Goal: Task Accomplishment & Management: Use online tool/utility

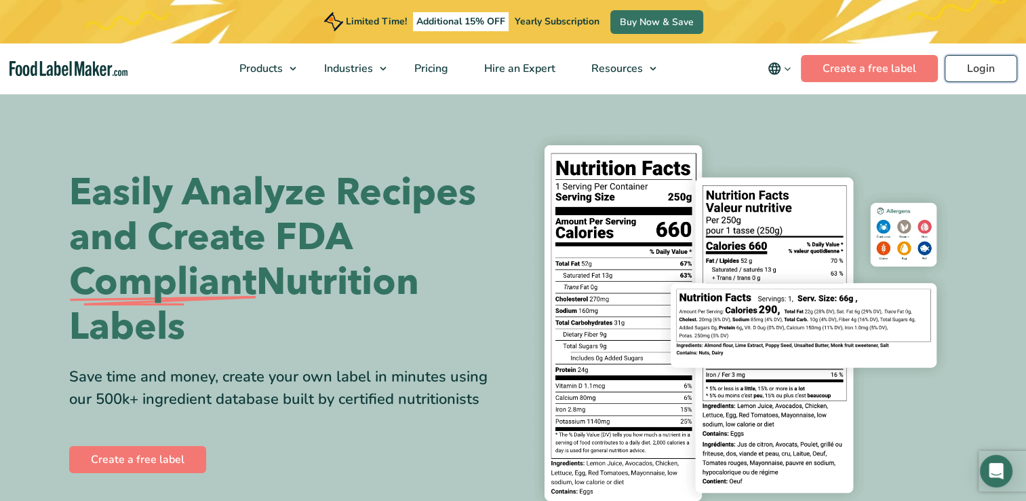
click at [984, 63] on link "Login" at bounding box center [981, 68] width 73 height 27
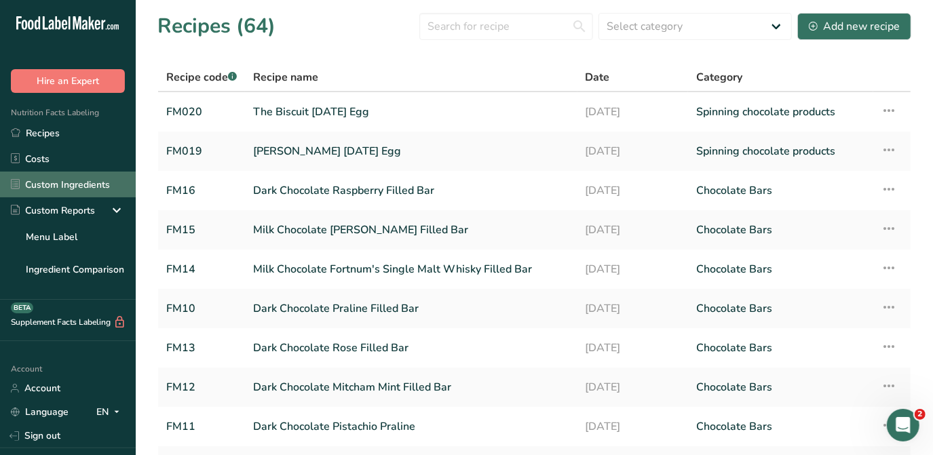
click at [78, 188] on link "Custom Ingredients" at bounding box center [68, 185] width 136 height 26
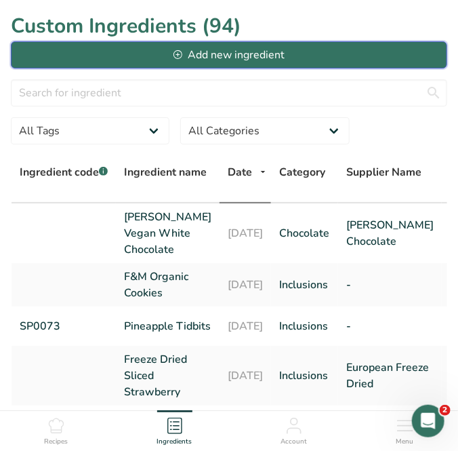
click at [255, 56] on div "Add new ingredient" at bounding box center [229, 55] width 111 height 16
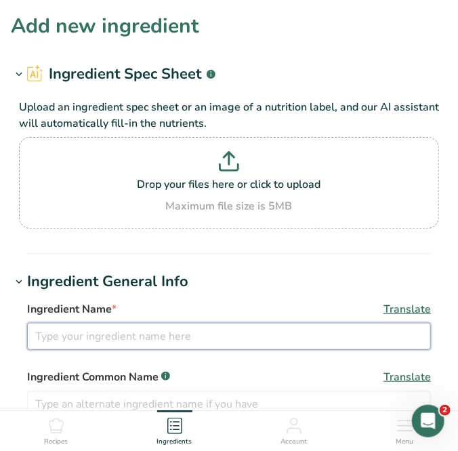
click at [68, 325] on input "text" at bounding box center [229, 336] width 404 height 27
click at [196, 332] on input "Scone Crumb" at bounding box center [229, 336] width 404 height 27
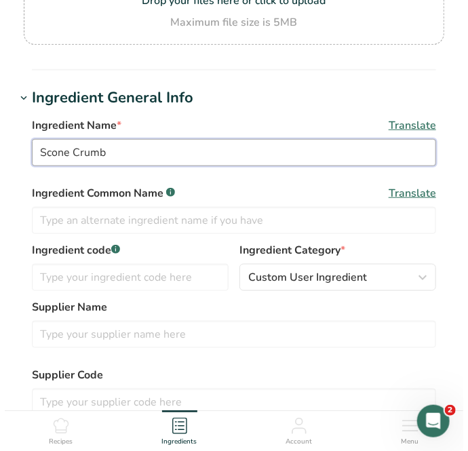
scroll to position [184, 0]
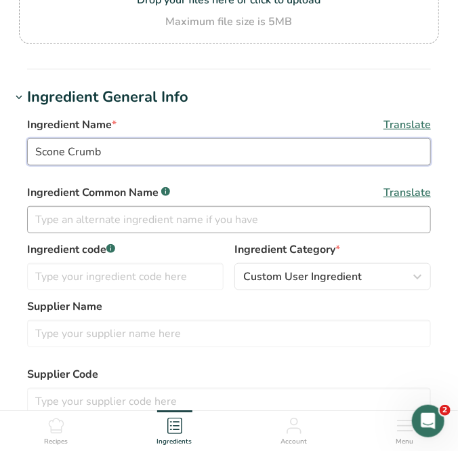
type input "Scone Crumb"
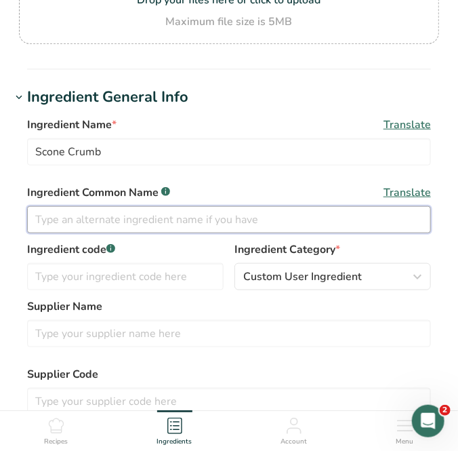
click at [104, 223] on input "text" at bounding box center [229, 219] width 404 height 27
type input "Scone Crumb"
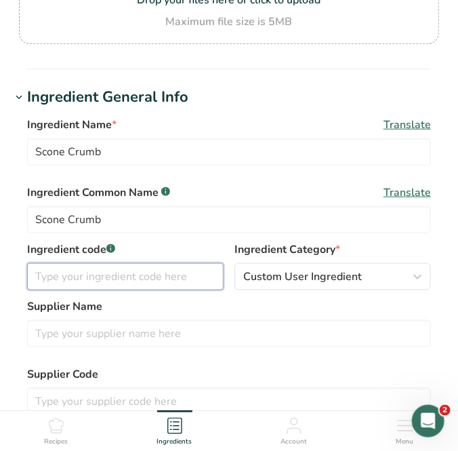
click at [79, 272] on input "text" at bounding box center [125, 276] width 197 height 27
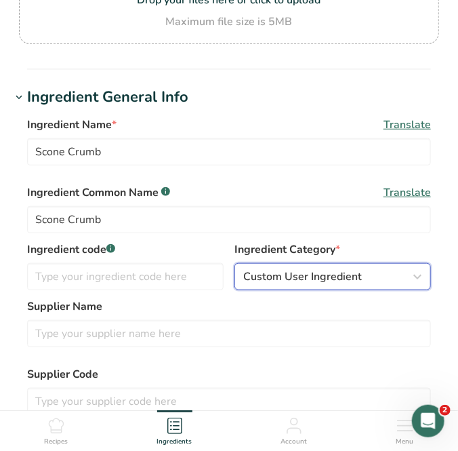
click at [354, 279] on span "Custom User Ingredient" at bounding box center [302, 277] width 119 height 16
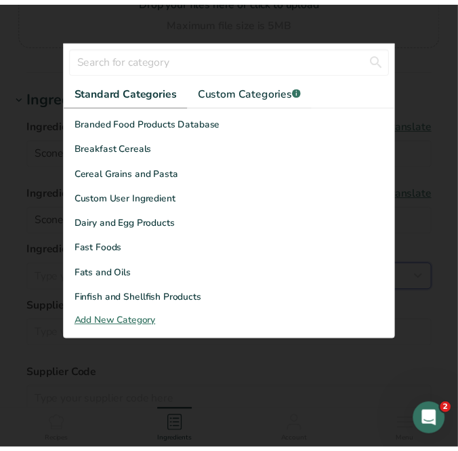
scroll to position [61, 0]
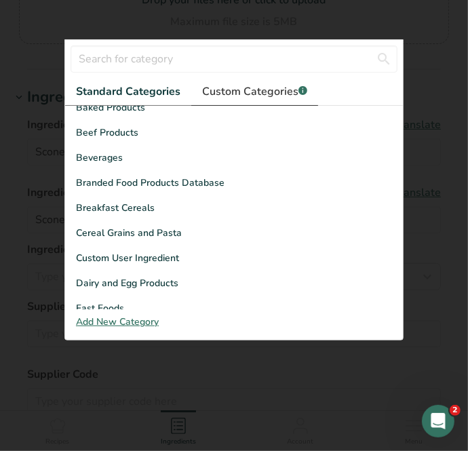
click at [264, 95] on span "Custom Categories .a-a{fill:#347362;}.b-a{fill:#fff;}" at bounding box center [254, 91] width 105 height 16
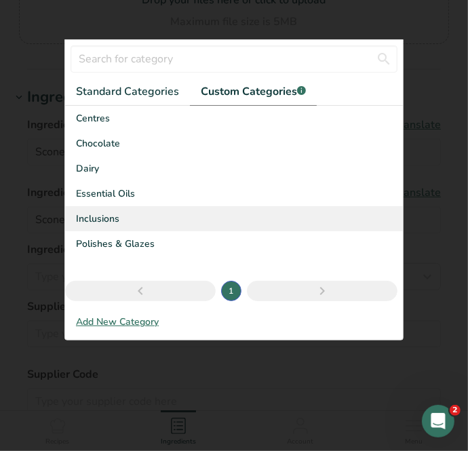
click at [149, 218] on div "Inclusions" at bounding box center [234, 218] width 338 height 25
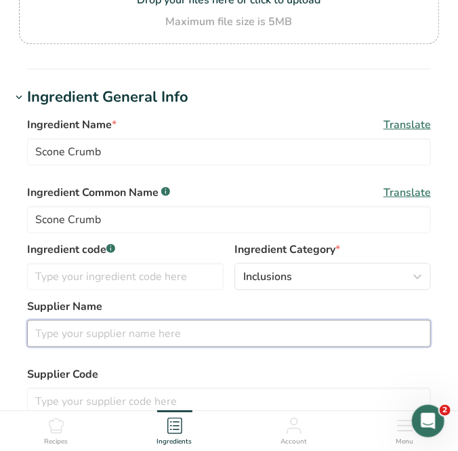
click at [63, 329] on input "text" at bounding box center [229, 333] width 404 height 27
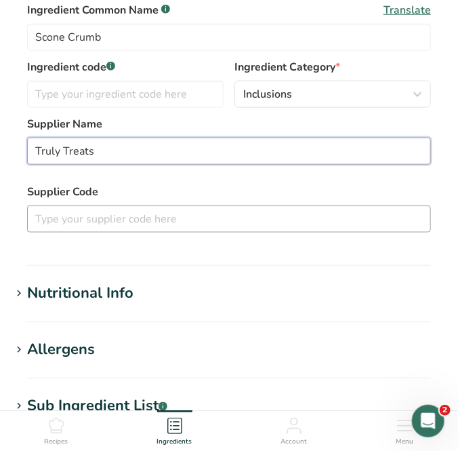
scroll to position [370, 0]
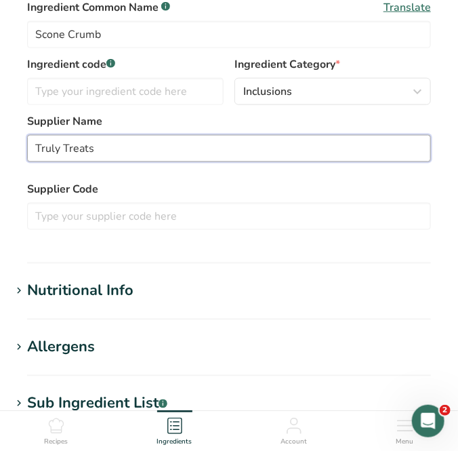
type input "Truly Treats"
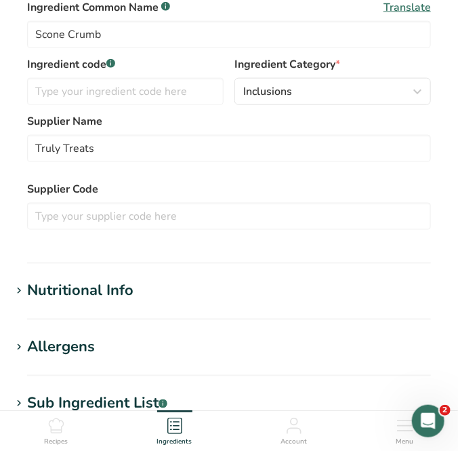
click at [90, 289] on div "Nutritional Info" at bounding box center [80, 291] width 106 height 22
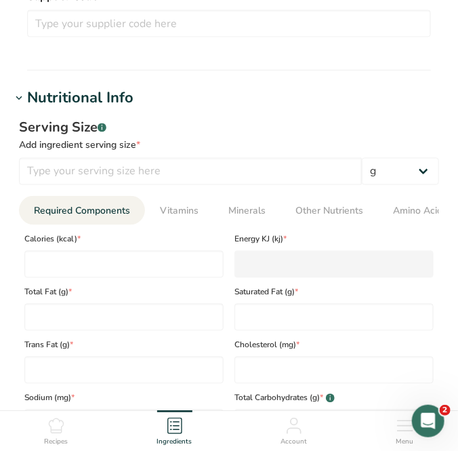
scroll to position [555, 0]
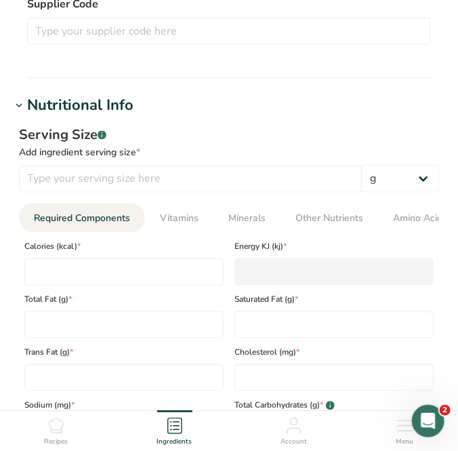
click at [105, 253] on span "Calories (kcal) *" at bounding box center [123, 247] width 199 height 12
click at [104, 271] on input "number" at bounding box center [123, 271] width 199 height 27
type input "2"
type KJ "8.4"
type input "29"
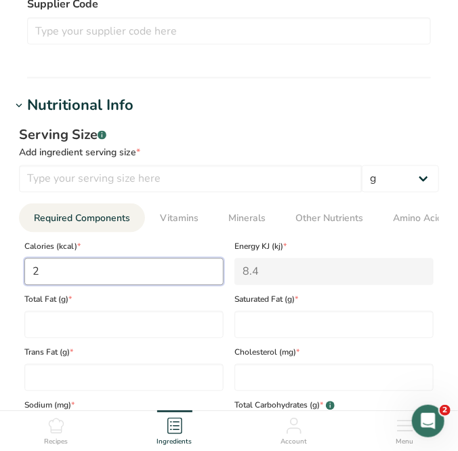
type KJ "121.3"
type input "298"
type KJ "1246.8"
type input "298.9"
type KJ "1250.6"
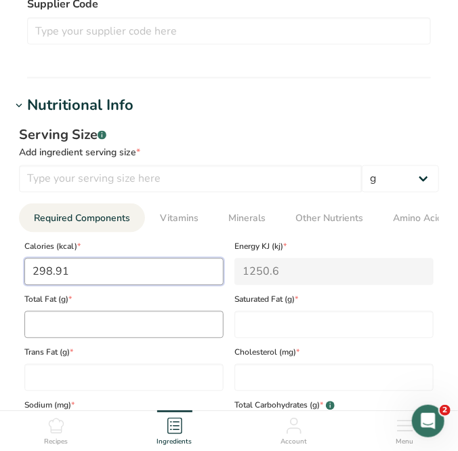
type input "298.91"
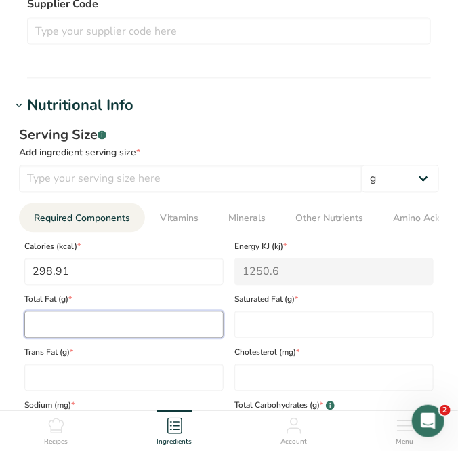
click at [79, 317] on Fat "number" at bounding box center [123, 324] width 199 height 27
type Fat "11.35"
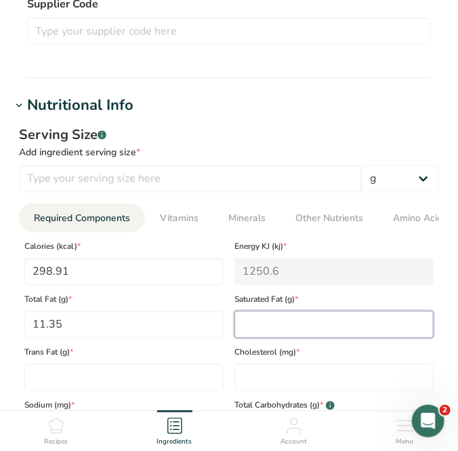
click at [338, 326] on Fat "number" at bounding box center [334, 324] width 199 height 27
type Fat "7.23"
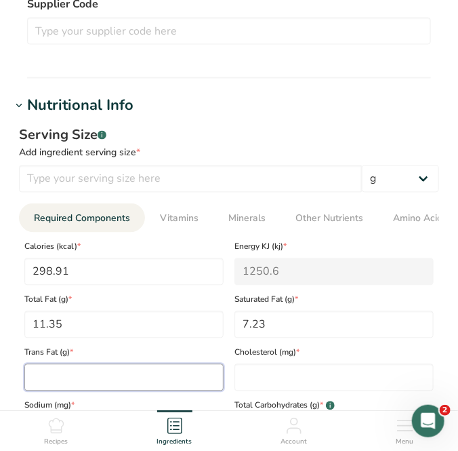
click at [111, 375] on Fat "number" at bounding box center [123, 377] width 199 height 27
type Fat "0"
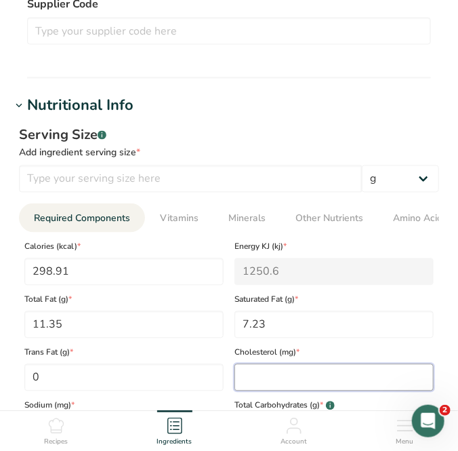
click at [254, 379] on input "number" at bounding box center [334, 377] width 199 height 27
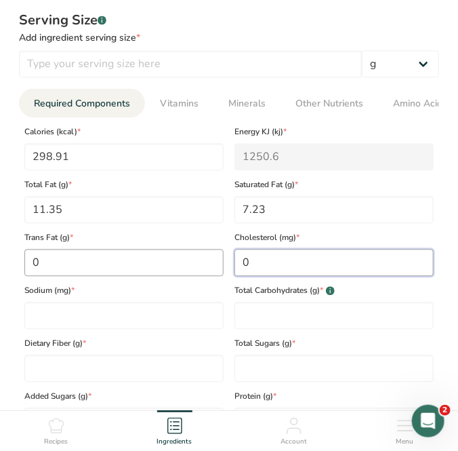
scroll to position [678, 0]
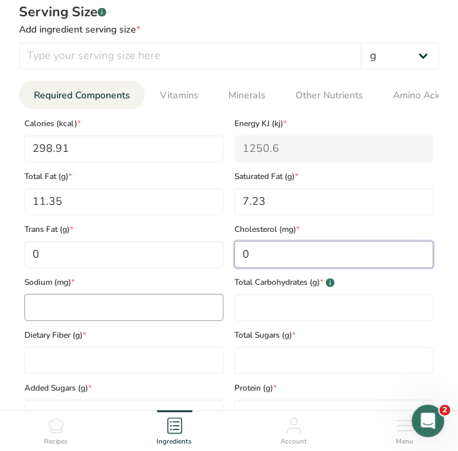
type input "0"
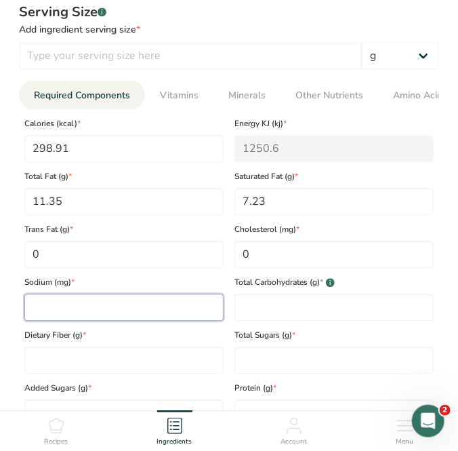
click at [65, 317] on input "number" at bounding box center [123, 307] width 199 height 27
type input "76"
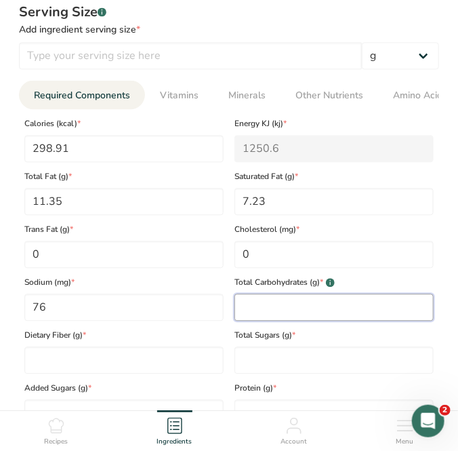
click at [287, 314] on Carbohydrates "number" at bounding box center [334, 307] width 199 height 27
type Carbohydrates "40.95"
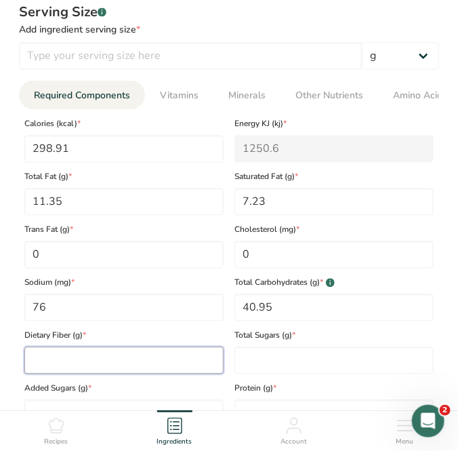
click at [145, 364] on Fiber "number" at bounding box center [123, 360] width 199 height 27
type Fiber "0"
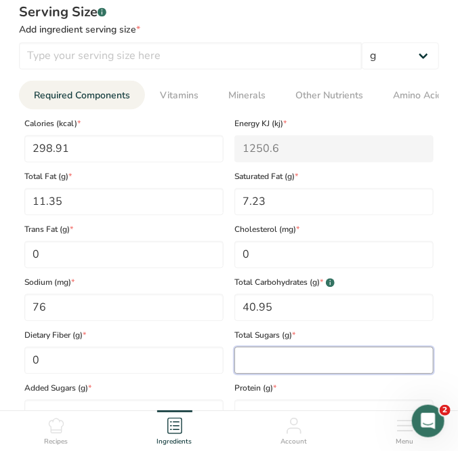
click at [266, 368] on Sugars "number" at bounding box center [334, 360] width 199 height 27
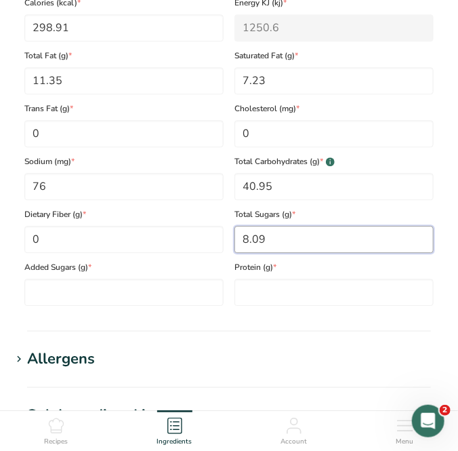
scroll to position [801, 0]
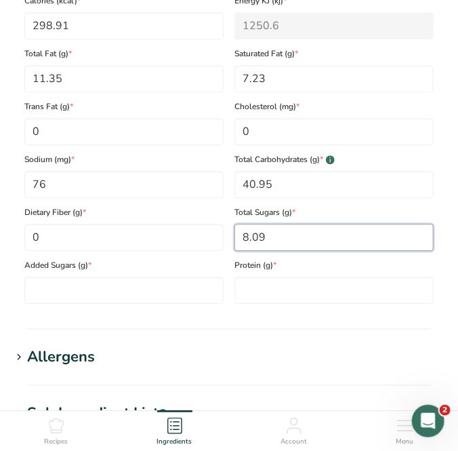
type Sugars "8.09"
click at [108, 276] on div "Added Sugars (g) *" at bounding box center [124, 277] width 210 height 53
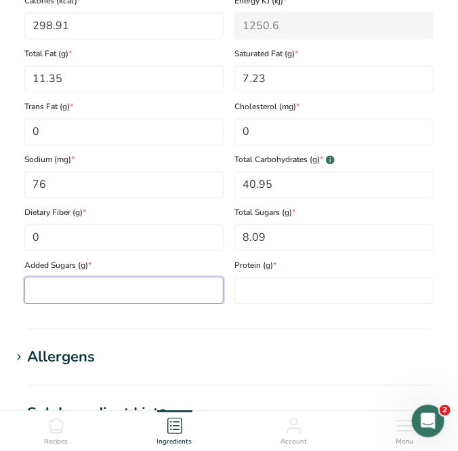
click at [104, 290] on Sugars "number" at bounding box center [123, 290] width 199 height 27
type Sugars "0"
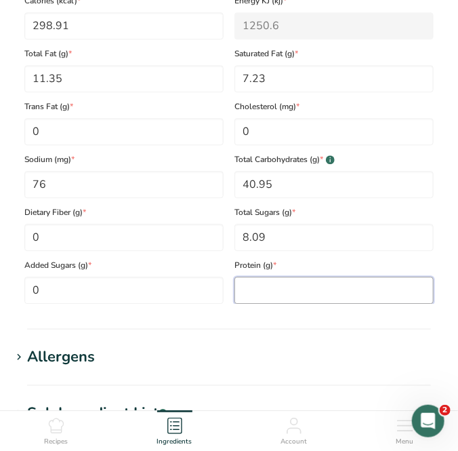
click at [315, 295] on input "number" at bounding box center [334, 290] width 199 height 27
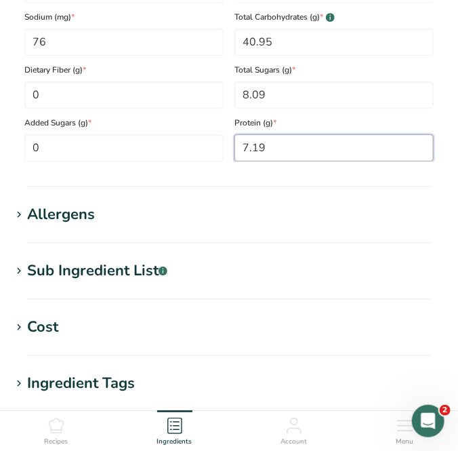
scroll to position [1110, 0]
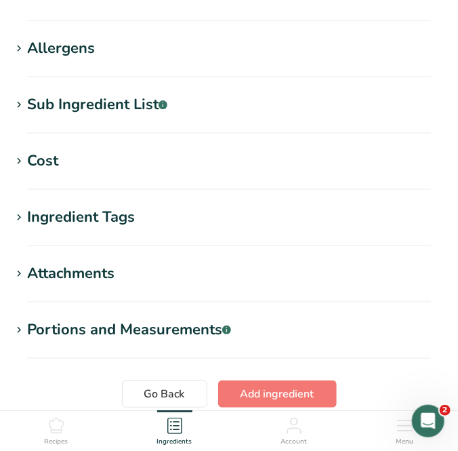
type input "7.19"
click at [141, 104] on div "Sub Ingredient List .a-a{fill:#347362;}.b-a{fill:#fff;}" at bounding box center [97, 105] width 140 height 22
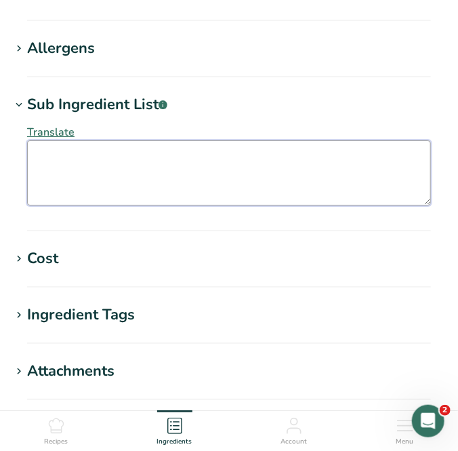
click at [87, 146] on textarea at bounding box center [229, 172] width 404 height 65
paste textarea "Wheat flour ( wheat flour, calcium carbonate, iron, niacin, thiamin), Milk, But…"
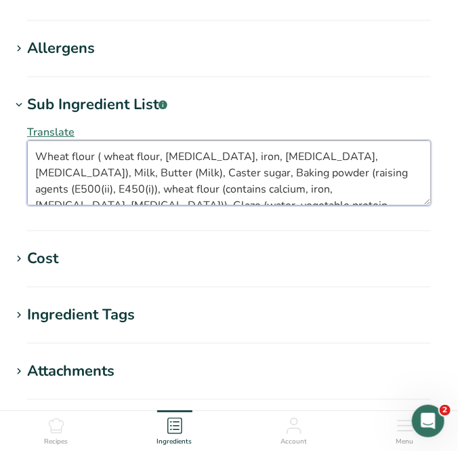
scroll to position [7, 0]
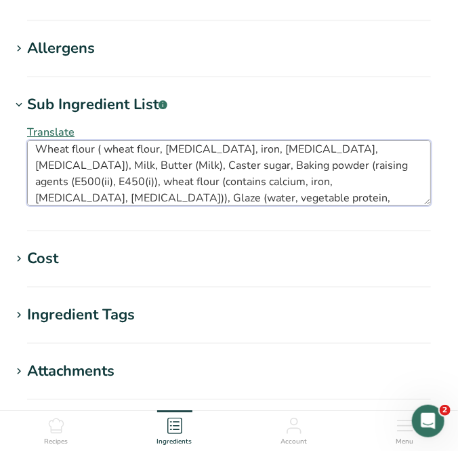
click at [110, 151] on textarea "Wheat flour ( wheat flour, calcium carbonate, iron, niacin, thiamin), Milk, But…" at bounding box center [229, 172] width 404 height 65
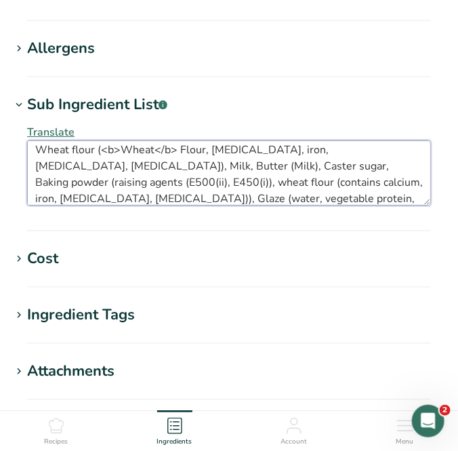
click at [213, 151] on textarea "Wheat flour (<b>Wheat</b> Flour, calcium carbonate, iron, niacin, thiamin), Mil…" at bounding box center [229, 172] width 404 height 65
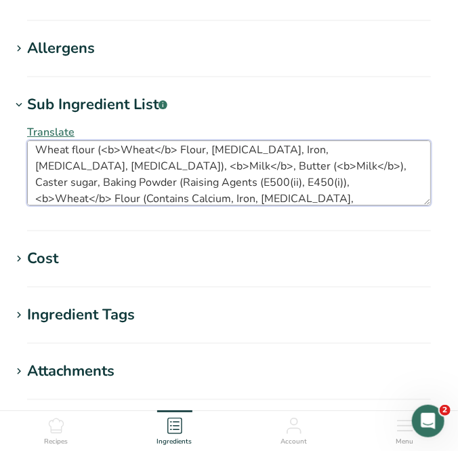
scroll to position [7, 0]
click at [288, 201] on textarea "Wheat flour (<b>Wheat</b> Flour, Calcium Carbonate, Iron, Niacin, Thiamin), <b>…" at bounding box center [229, 172] width 404 height 65
click at [339, 199] on textarea "Wheat flour (<b>Wheat</b> Flour, Calcium Carbonate, Iron, Niacin, Thiamin), <b>…" at bounding box center [229, 172] width 404 height 65
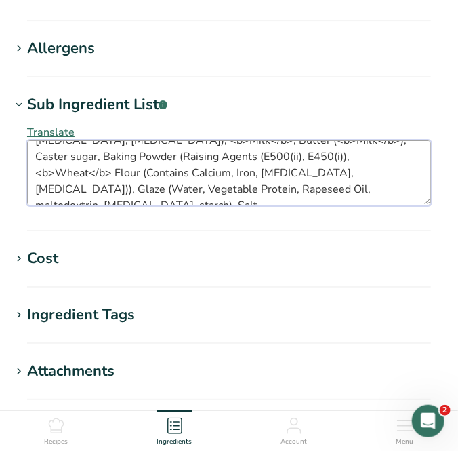
click at [43, 193] on textarea "Wheat flour (<b>Wheat</b> Flour, Calcium Carbonate, Iron, Niacin, Thiamin), <b>…" at bounding box center [229, 172] width 404 height 65
click at [105, 189] on textarea "Wheat flour (<b>Wheat</b> Flour, Calcium Carbonate, Iron, Niacin, Thiamin), <b>…" at bounding box center [229, 172] width 404 height 65
click at [159, 197] on textarea "Wheat flour (<b>Wheat</b> Flour, Calcium Carbonate, Iron, Niacin, Thiamin), <b>…" at bounding box center [229, 172] width 404 height 65
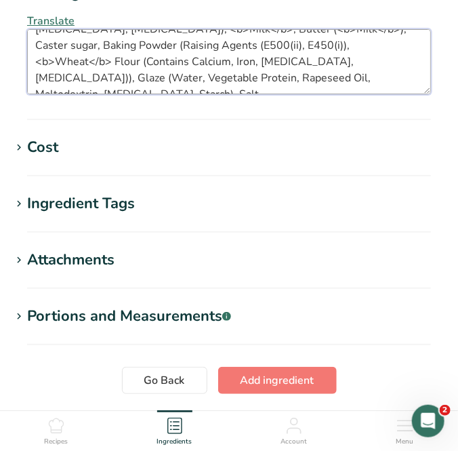
scroll to position [1233, 0]
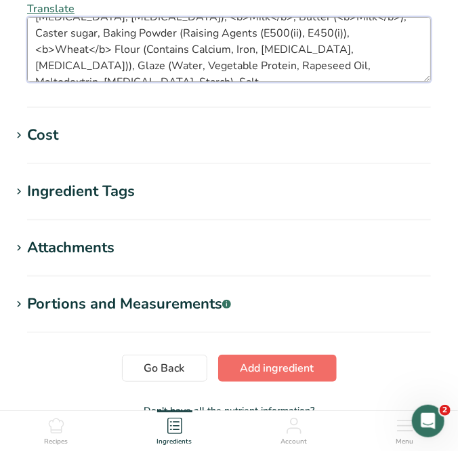
type textarea "Wheat flour (<b>Wheat</b> Flour, Calcium Carbonate, Iron, Niacin, Thiamin), <b>…"
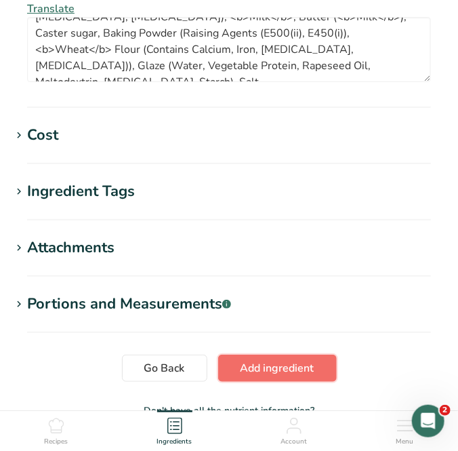
click at [292, 367] on span "Add ingredient" at bounding box center [278, 368] width 74 height 16
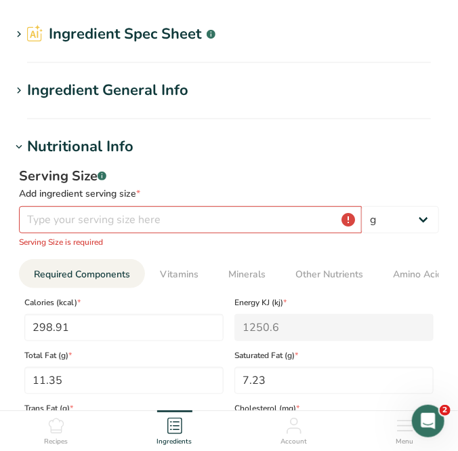
scroll to position [33, 0]
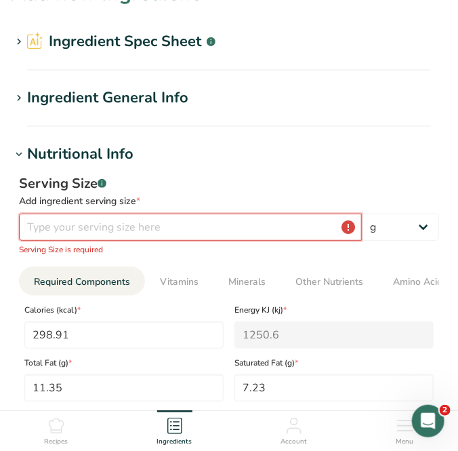
click at [60, 224] on input "number" at bounding box center [190, 227] width 343 height 27
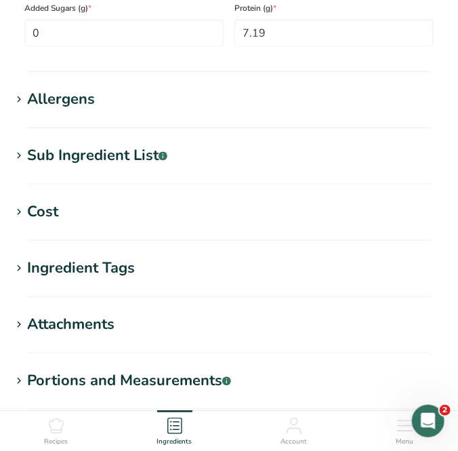
scroll to position [587, 0]
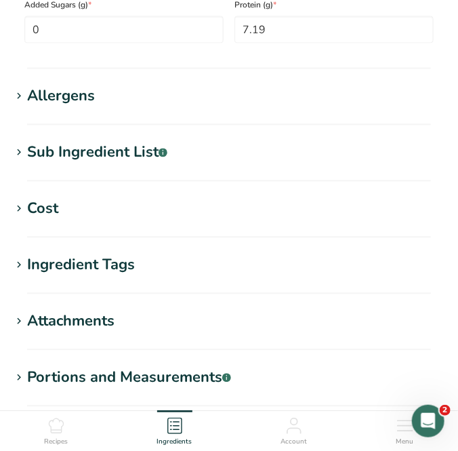
type input "100"
click at [77, 106] on div "Allergens" at bounding box center [61, 96] width 68 height 22
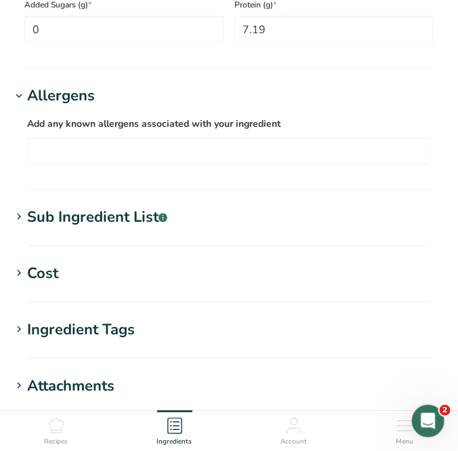
click at [83, 222] on div "Sub Ingredient List .a-a{fill:#347362;}.b-a{fill:#fff;}" at bounding box center [97, 218] width 140 height 22
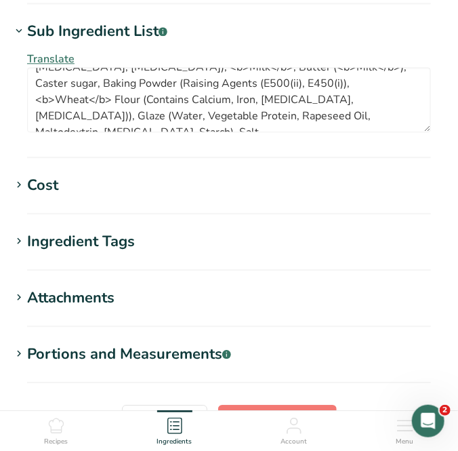
scroll to position [834, 0]
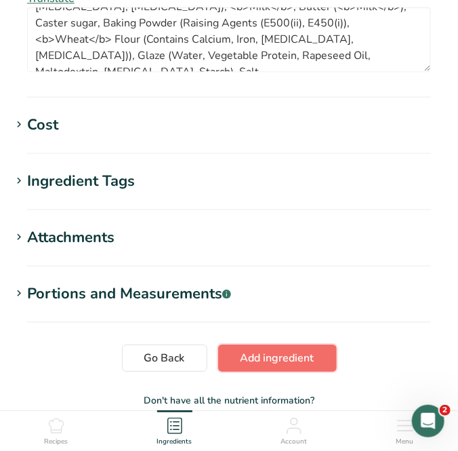
click at [278, 365] on span "Add ingredient" at bounding box center [278, 358] width 74 height 16
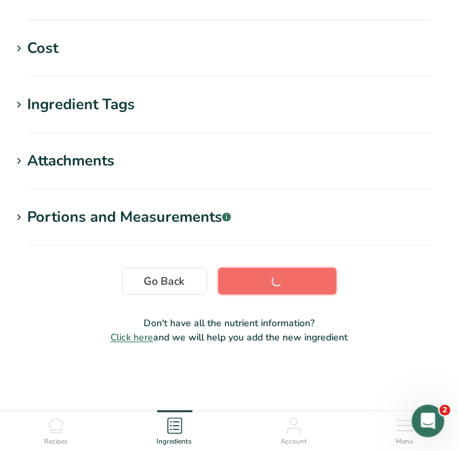
scroll to position [307, 0]
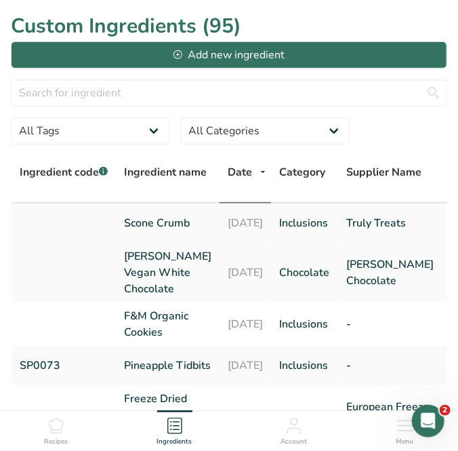
click at [143, 222] on link "Scone Crumb" at bounding box center [167, 223] width 87 height 16
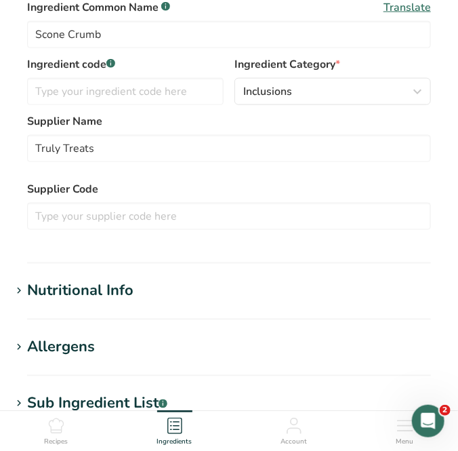
scroll to position [431, 0]
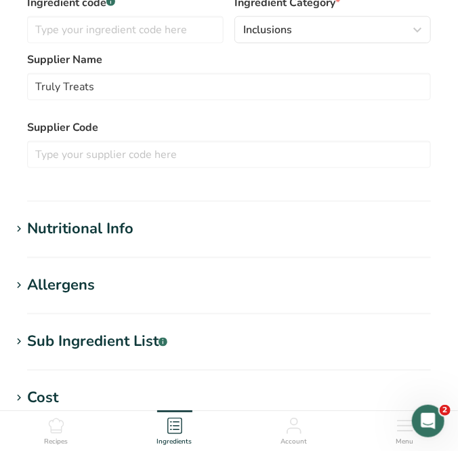
click at [98, 235] on div "Nutritional Info" at bounding box center [80, 229] width 106 height 22
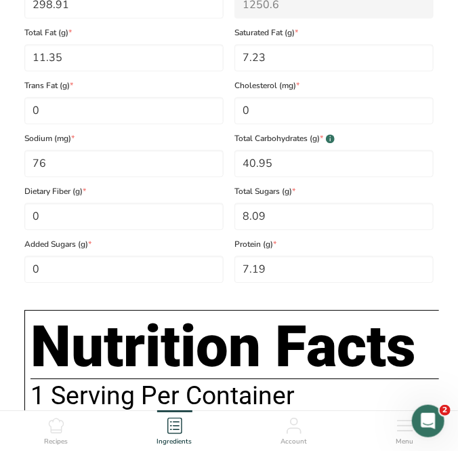
scroll to position [863, 0]
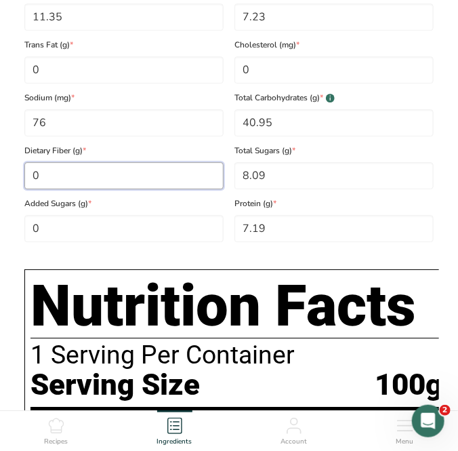
click at [61, 180] on Fiber "0" at bounding box center [123, 175] width 199 height 27
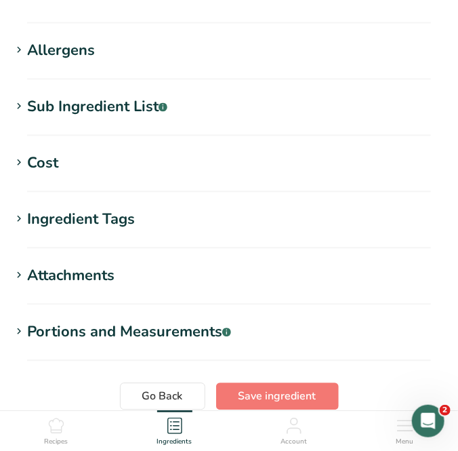
scroll to position [1915, 0]
type Fiber "0.5"
click at [111, 113] on div "Sub Ingredient List .a-a{fill:#347362;}.b-a{fill:#fff;}" at bounding box center [97, 107] width 140 height 22
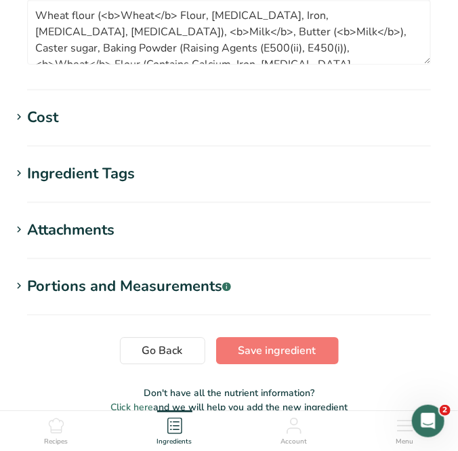
scroll to position [2136, 0]
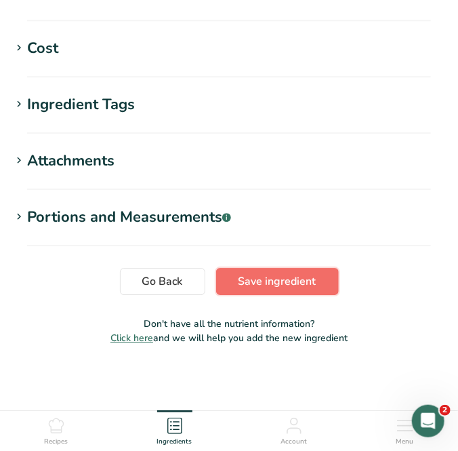
click at [268, 288] on span "Save ingredient" at bounding box center [278, 281] width 78 height 16
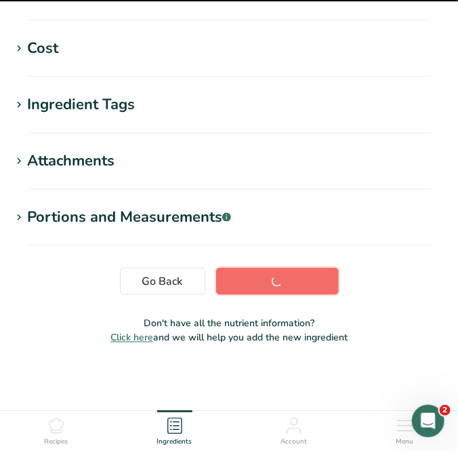
scroll to position [307, 0]
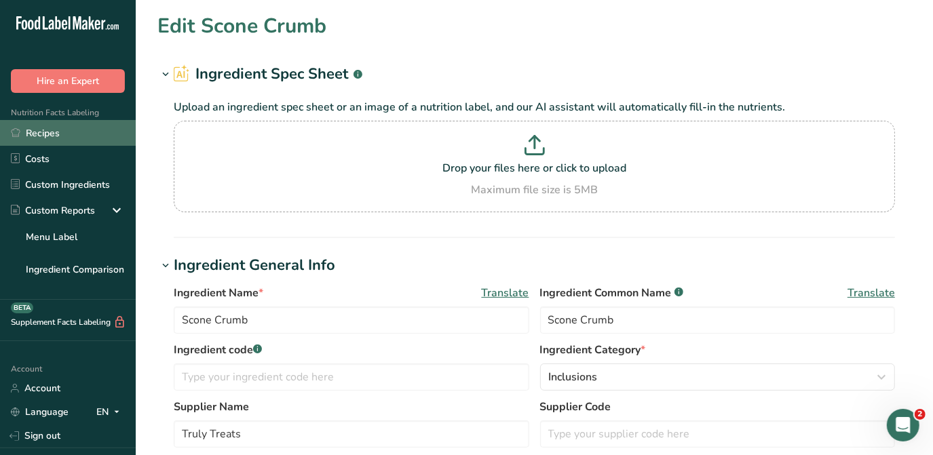
click at [43, 126] on link "Recipes" at bounding box center [68, 133] width 136 height 26
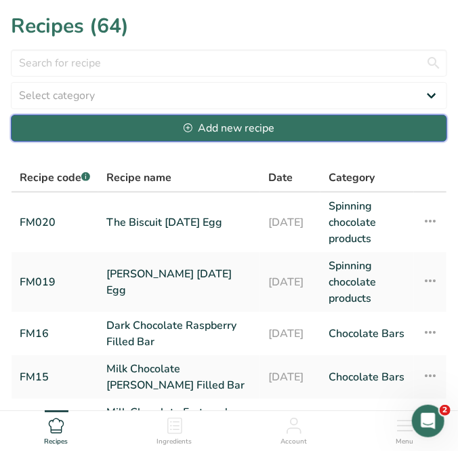
click at [243, 128] on div "Add new recipe" at bounding box center [229, 128] width 91 height 16
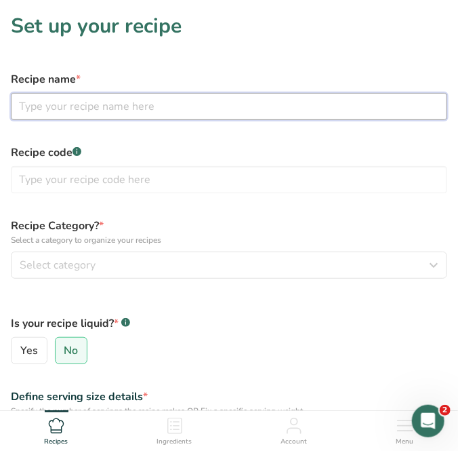
click at [45, 106] on input "text" at bounding box center [229, 106] width 437 height 27
click at [94, 105] on input "text" at bounding box center [229, 106] width 437 height 27
click at [86, 111] on input "text" at bounding box center [229, 106] width 437 height 27
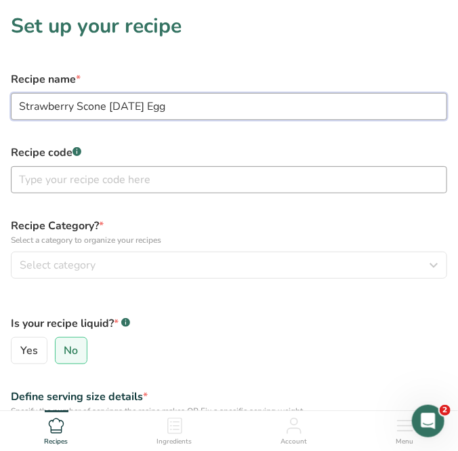
type input "Strawberry Scone [DATE] Egg"
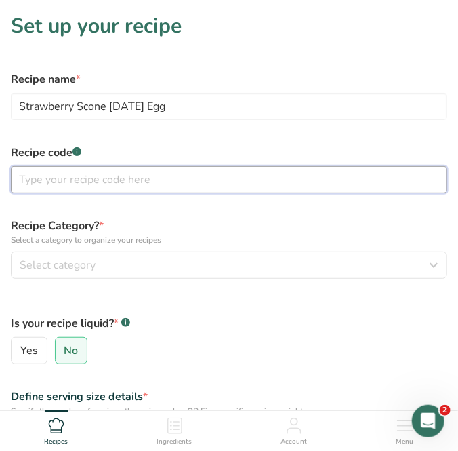
click at [38, 186] on input "text" at bounding box center [229, 179] width 437 height 27
type input "M"
type input "FM021"
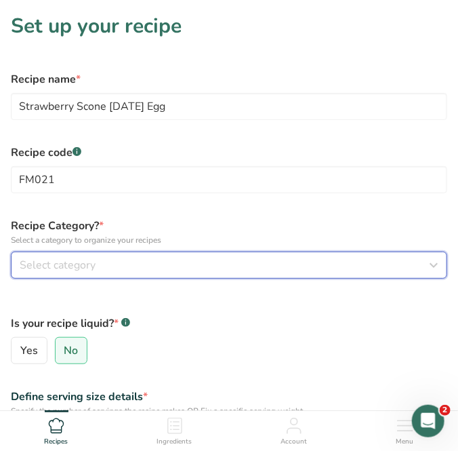
click at [62, 260] on span "Select category" at bounding box center [58, 265] width 76 height 16
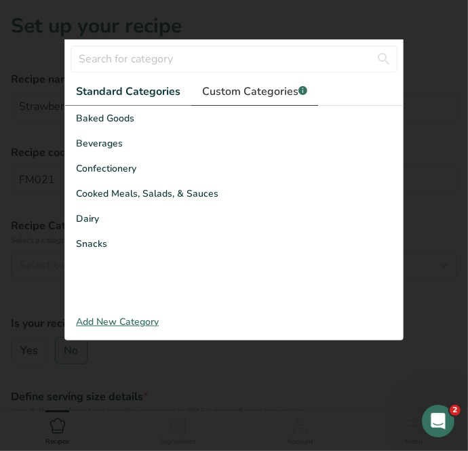
click at [260, 94] on span "Custom Categories .a-a{fill:#347362;}.b-a{fill:#fff;}" at bounding box center [254, 91] width 105 height 16
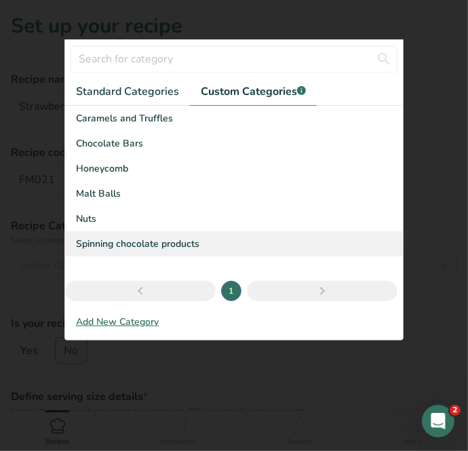
click at [160, 240] on span "Spinning chocolate products" at bounding box center [137, 244] width 123 height 14
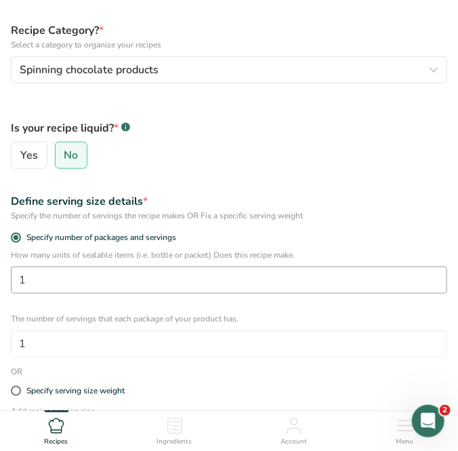
scroll to position [308, 0]
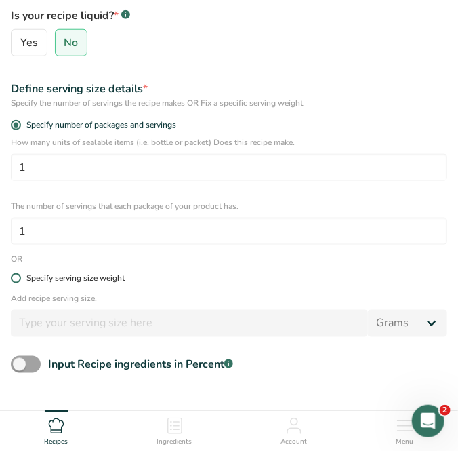
click at [14, 279] on span at bounding box center [16, 278] width 10 height 10
click at [14, 279] on input "Specify serving size weight" at bounding box center [15, 278] width 9 height 9
radio input "true"
radio input "false"
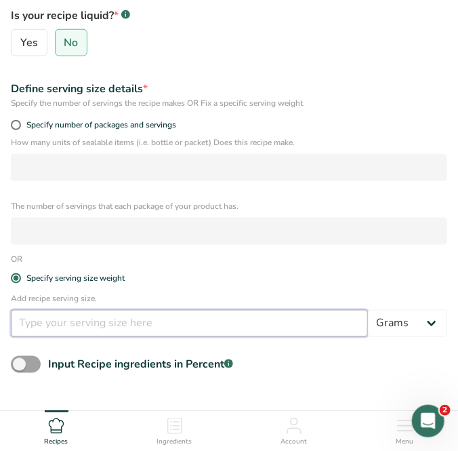
click at [77, 319] on input "number" at bounding box center [189, 323] width 357 height 27
type input "230"
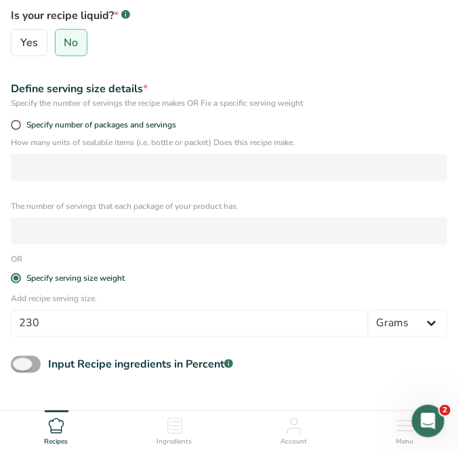
click at [22, 361] on span at bounding box center [26, 364] width 30 height 17
click at [20, 361] on input "Input Recipe ingredients in Percent .a-a{fill:#347362;}.b-a{fill:#fff;}" at bounding box center [15, 364] width 9 height 9
checkbox input "true"
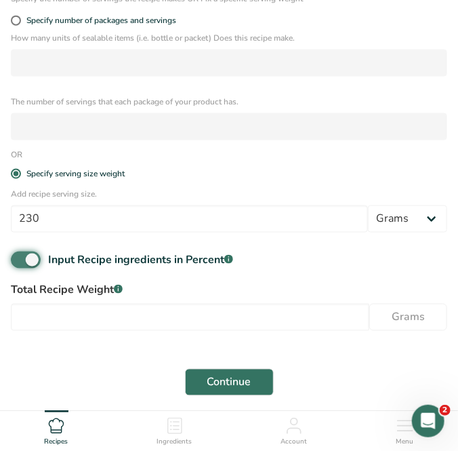
scroll to position [431, 0]
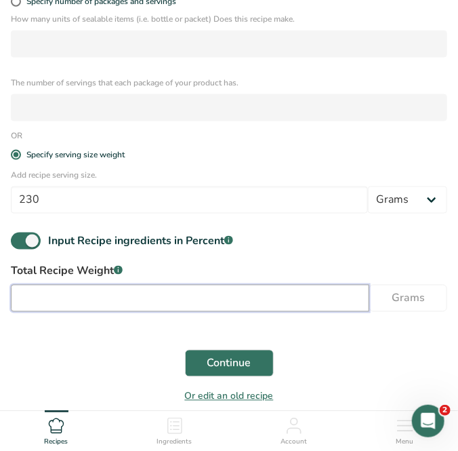
click at [77, 302] on input "number" at bounding box center [190, 298] width 359 height 27
type input "230"
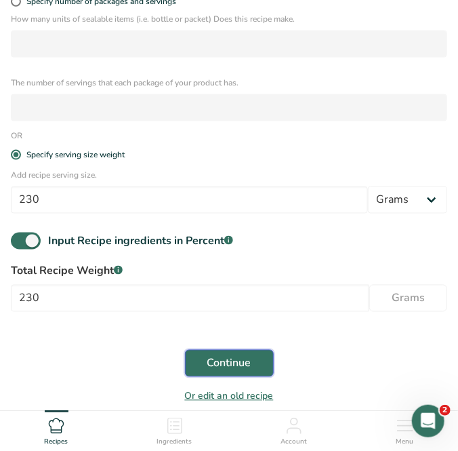
click at [246, 366] on span "Continue" at bounding box center [230, 363] width 44 height 16
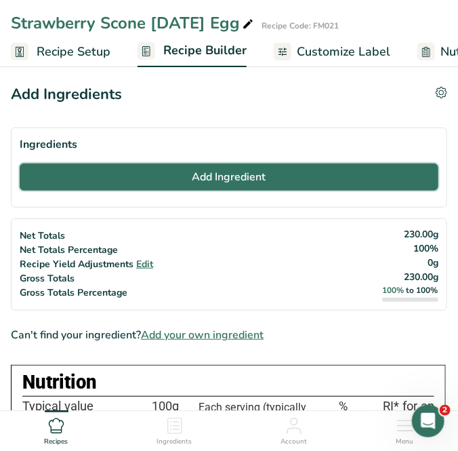
click at [94, 172] on button "Add Ingredient" at bounding box center [229, 176] width 419 height 27
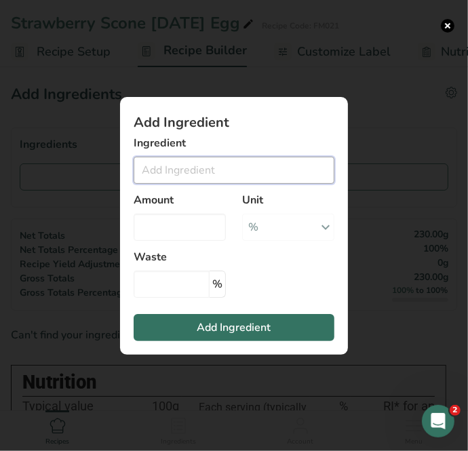
click at [191, 168] on input "Add ingredient modal" at bounding box center [234, 170] width 201 height 27
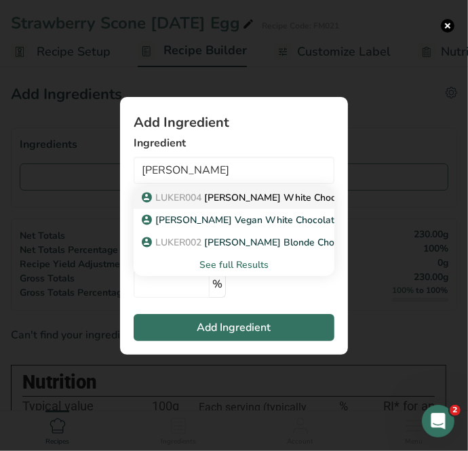
click at [246, 197] on p "LUKER004 [PERSON_NAME] White Chocolate - 35%" at bounding box center [265, 198] width 243 height 14
type input "[PERSON_NAME] White Chocolate - 35%"
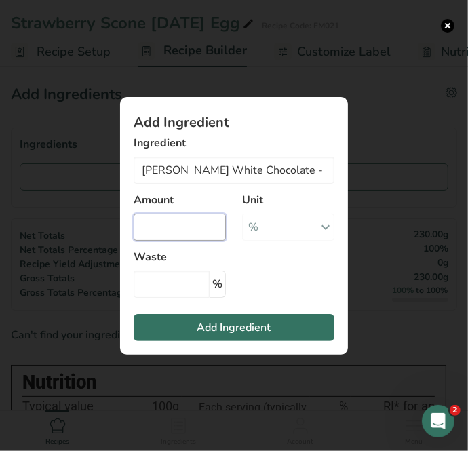
click at [182, 225] on input "Add ingredient modal" at bounding box center [180, 227] width 92 height 27
click at [209, 232] on input "Add ingredient modal" at bounding box center [180, 227] width 92 height 27
type input "47"
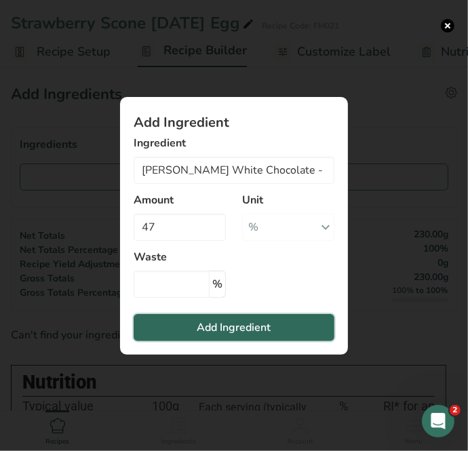
click at [250, 327] on span "Add Ingredient" at bounding box center [234, 327] width 74 height 16
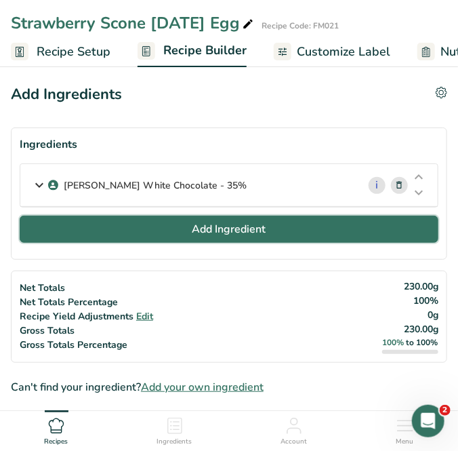
click at [239, 231] on span "Add Ingredient" at bounding box center [230, 229] width 74 height 16
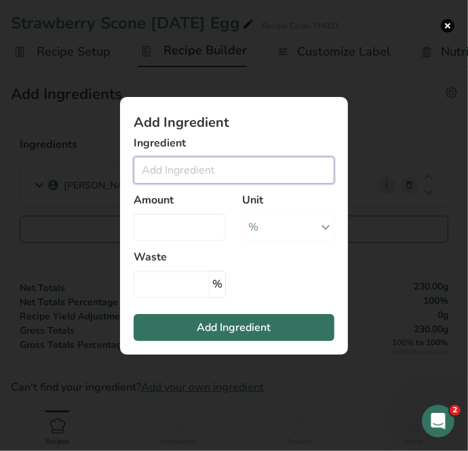
click at [168, 160] on input "Add ingredient modal" at bounding box center [234, 170] width 201 height 27
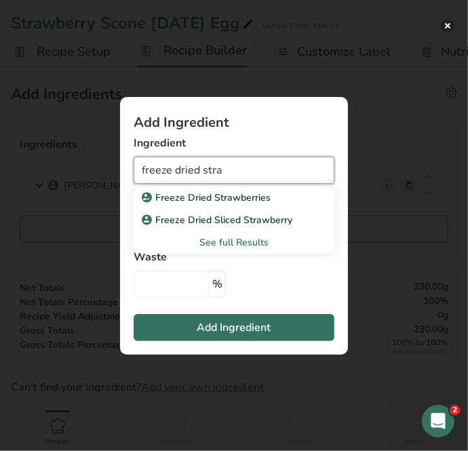
type input "freeze dried stra"
click at [447, 26] on button "Add ingredient modal" at bounding box center [448, 26] width 14 height 14
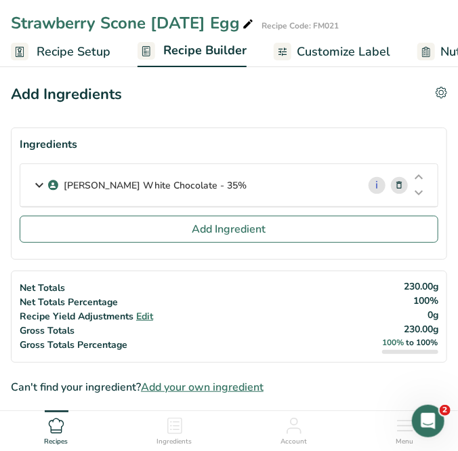
click at [357, 56] on span "Customize Label" at bounding box center [344, 52] width 94 height 18
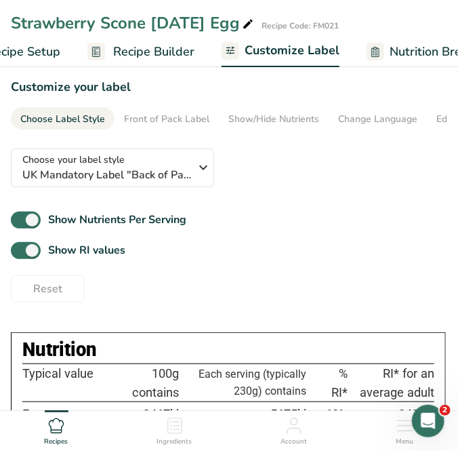
scroll to position [0, 253]
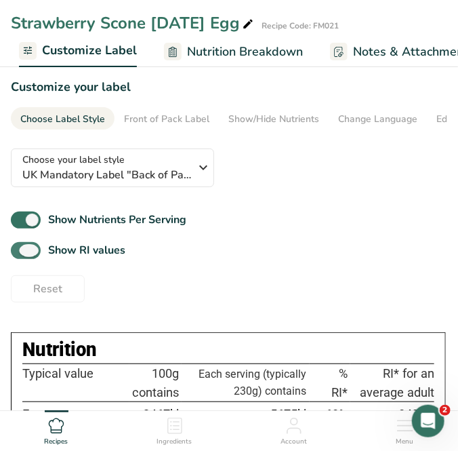
click at [27, 250] on span at bounding box center [26, 250] width 30 height 17
click at [20, 250] on input "Show RI values" at bounding box center [15, 250] width 9 height 9
checkbox input "false"
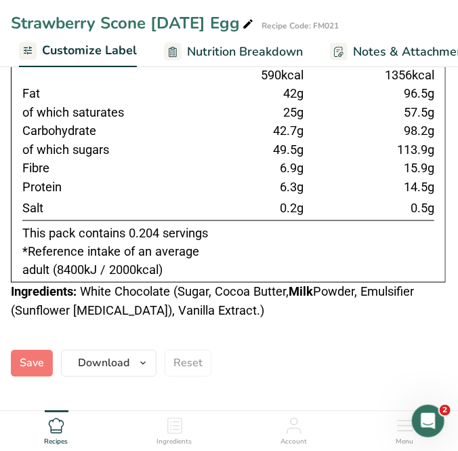
scroll to position [431, 0]
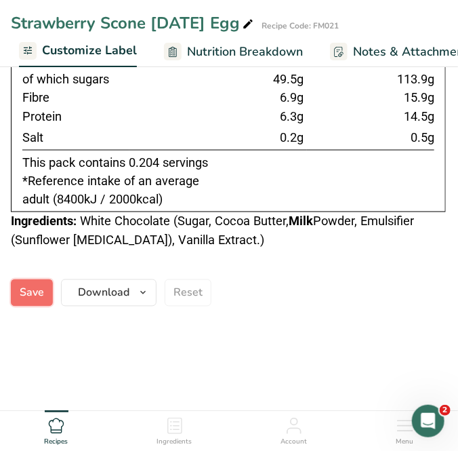
click at [33, 281] on button "Save" at bounding box center [32, 292] width 42 height 27
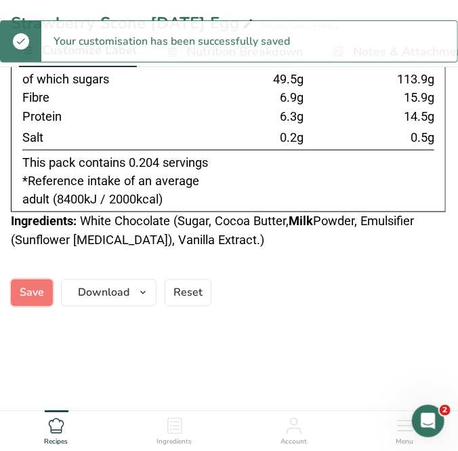
scroll to position [0, 0]
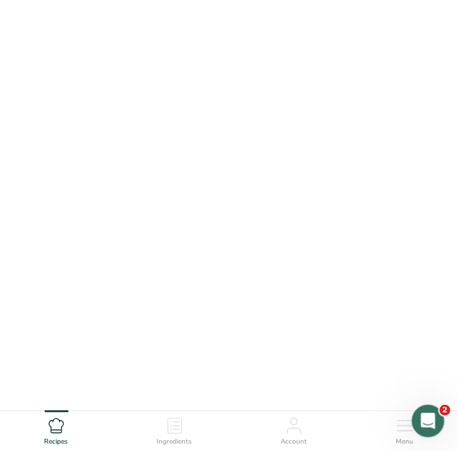
scroll to position [431, 0]
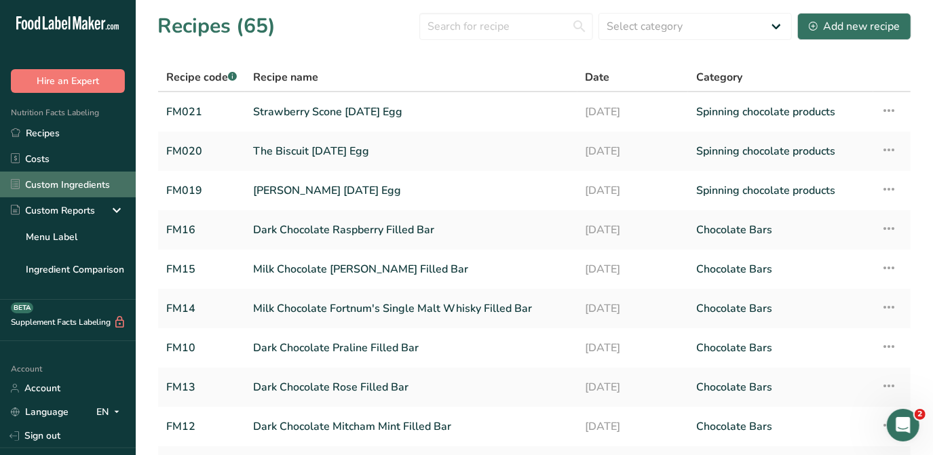
click at [34, 194] on link "Custom Ingredients" at bounding box center [68, 185] width 136 height 26
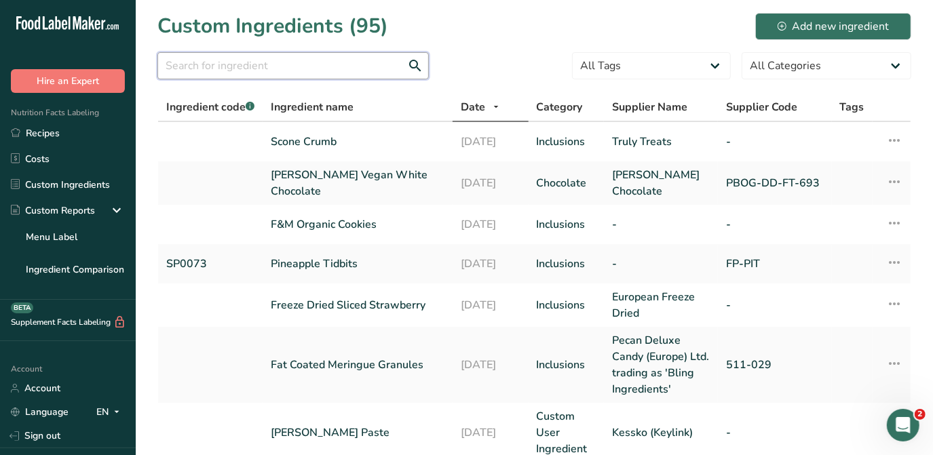
click at [217, 65] on input "text" at bounding box center [292, 65] width 271 height 27
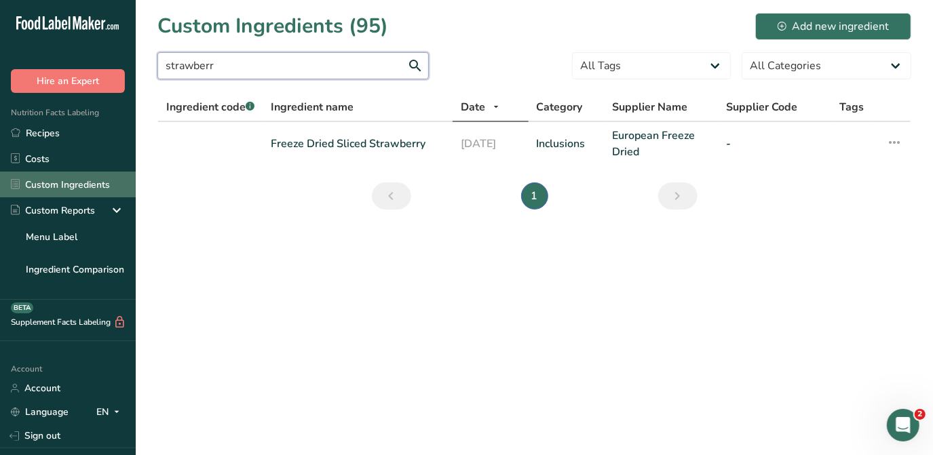
type input "strawberr"
click at [62, 186] on link "Custom Ingredients" at bounding box center [68, 185] width 136 height 26
click at [98, 191] on link "Custom Ingredients" at bounding box center [68, 185] width 136 height 26
drag, startPoint x: 267, startPoint y: 55, endPoint x: 159, endPoint y: 69, distance: 108.8
click at [159, 69] on input "strawberr" at bounding box center [292, 65] width 271 height 27
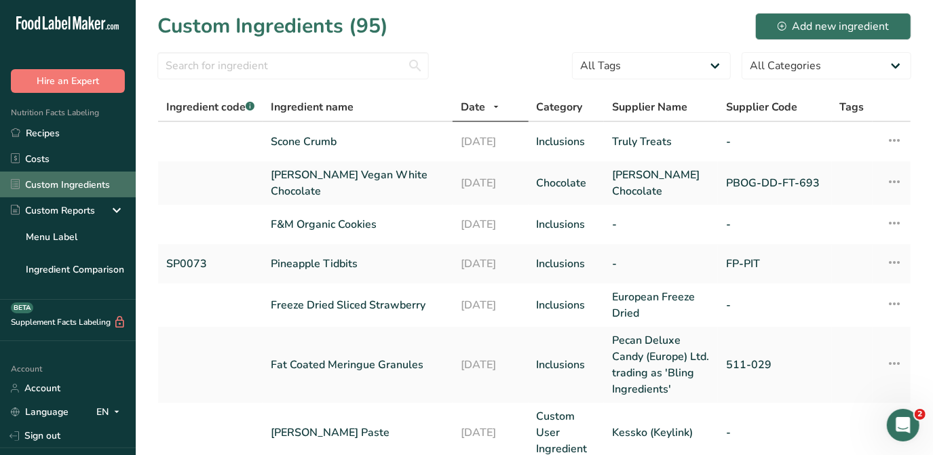
click at [93, 185] on link "Custom Ingredients" at bounding box center [68, 185] width 136 height 26
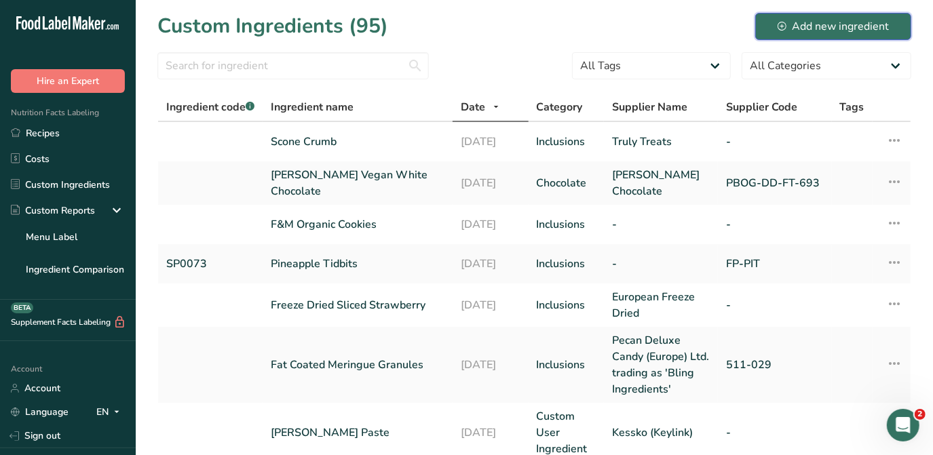
click at [848, 35] on button "Add new ingredient" at bounding box center [833, 26] width 156 height 27
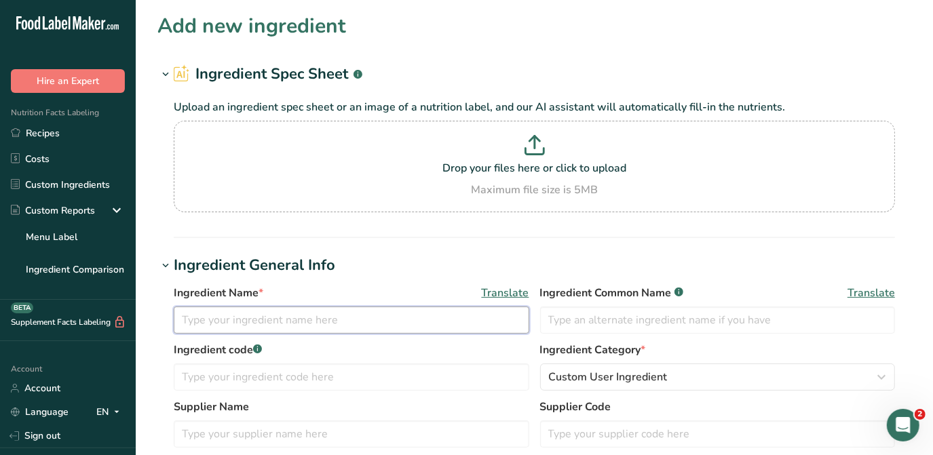
click at [256, 315] on input "text" at bounding box center [351, 320] width 355 height 27
click at [182, 323] on input "Freeze Dried Strawberries" at bounding box center [351, 320] width 355 height 27
type input "Whote Freeze Dried Strawberries"
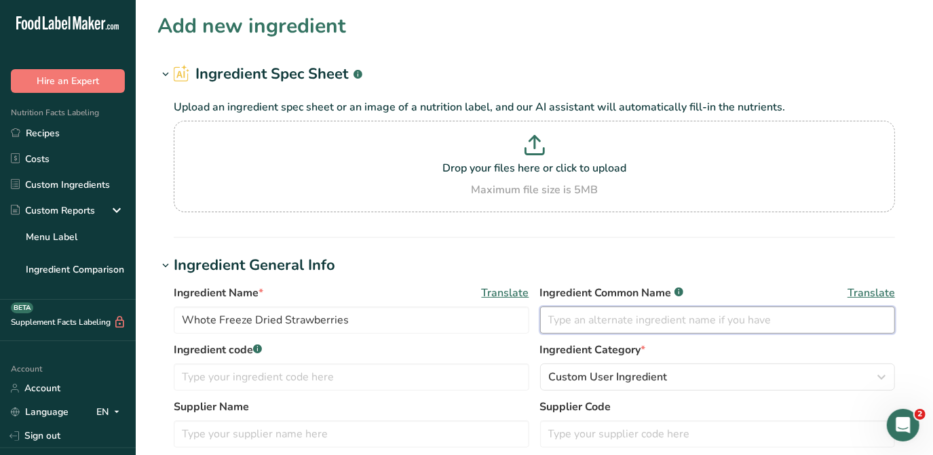
click at [575, 317] on input "text" at bounding box center [717, 320] width 355 height 27
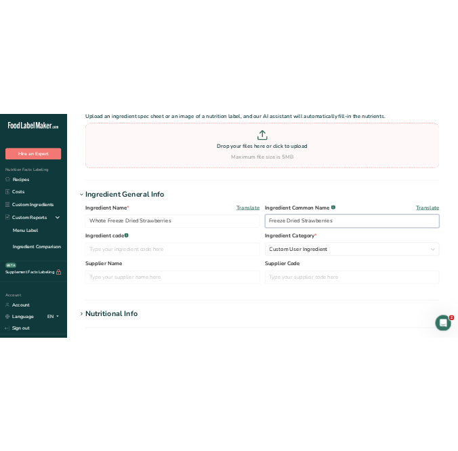
scroll to position [123, 0]
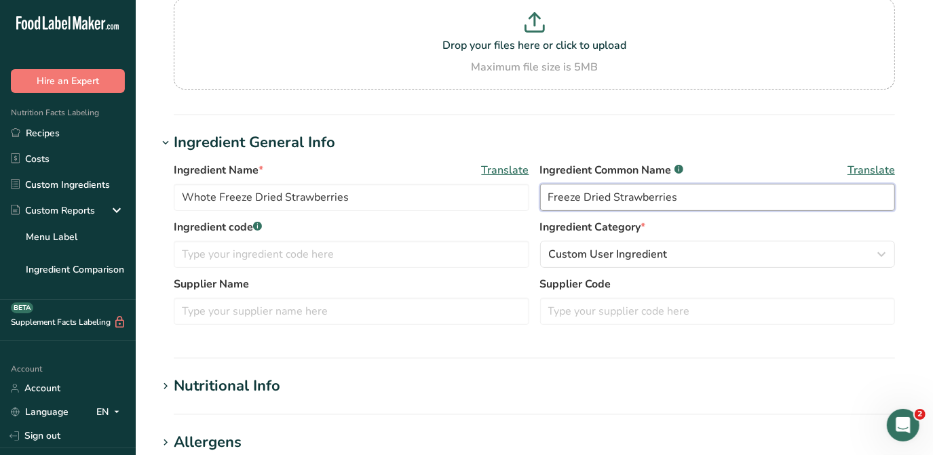
type input "Freeze Dried Strawberries"
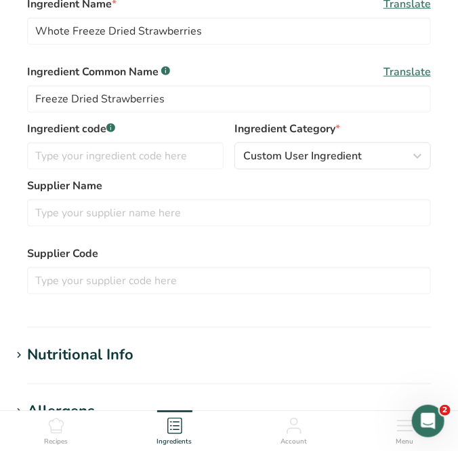
scroll to position [308, 0]
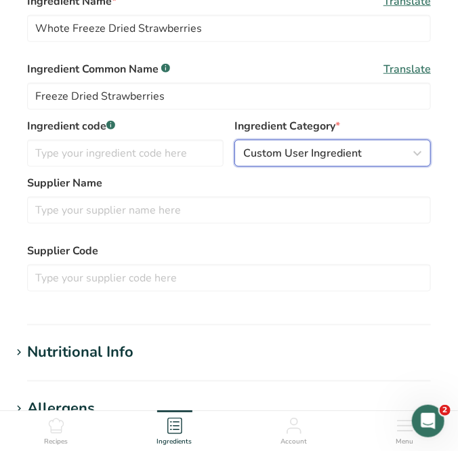
click at [417, 150] on icon "button" at bounding box center [418, 153] width 16 height 24
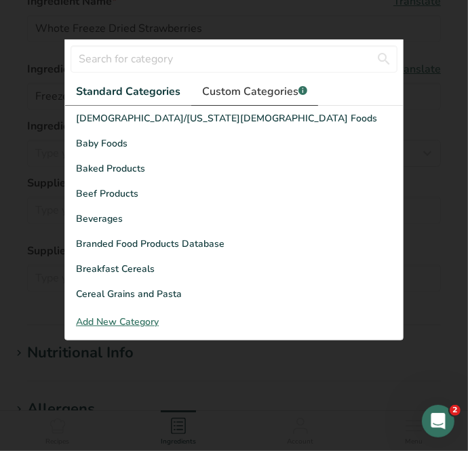
click at [255, 90] on span "Custom Categories .a-a{fill:#347362;}.b-a{fill:#fff;}" at bounding box center [254, 91] width 105 height 16
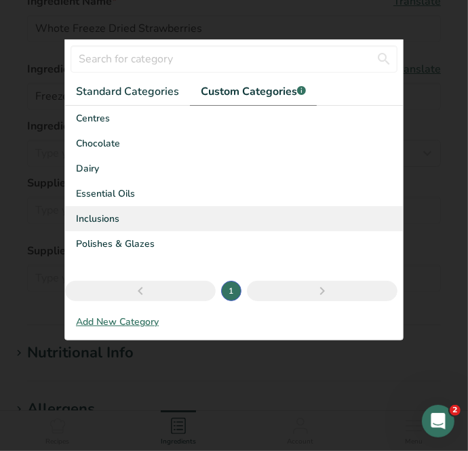
click at [109, 216] on span "Inclusions" at bounding box center [97, 219] width 43 height 14
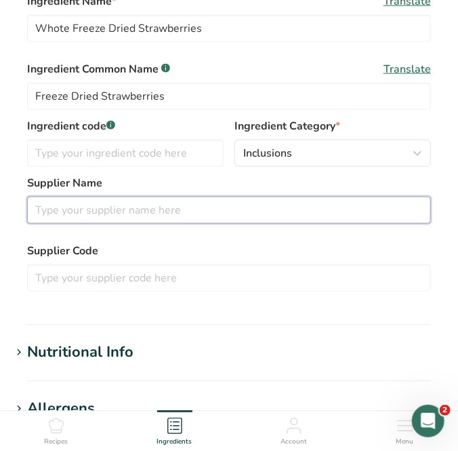
click at [50, 207] on input "text" at bounding box center [229, 210] width 404 height 27
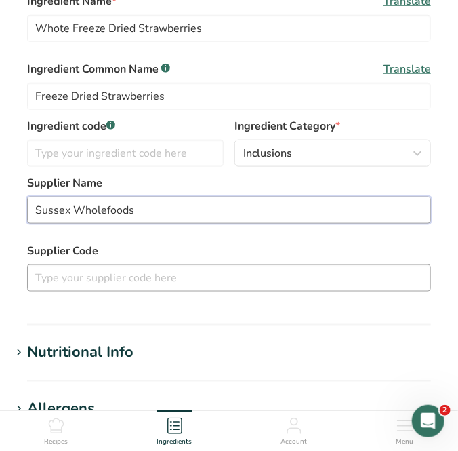
type input "Sussex Wholefoods"
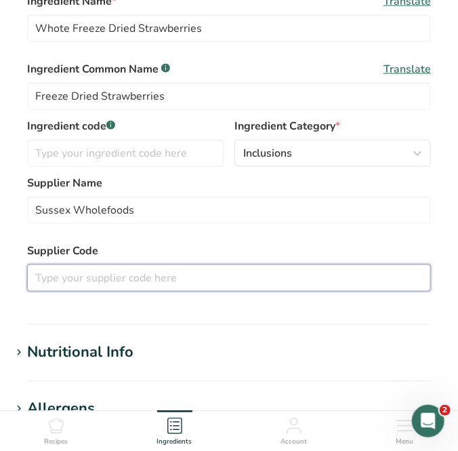
click at [115, 280] on input "text" at bounding box center [229, 278] width 404 height 27
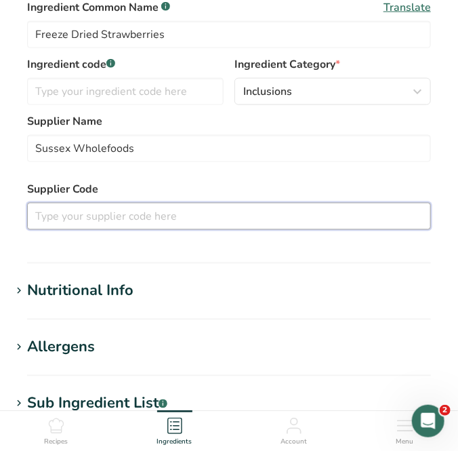
scroll to position [431, 0]
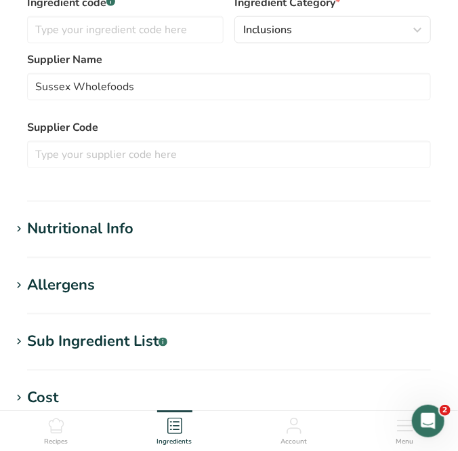
click at [54, 221] on div "Nutritional Info" at bounding box center [80, 229] width 106 height 22
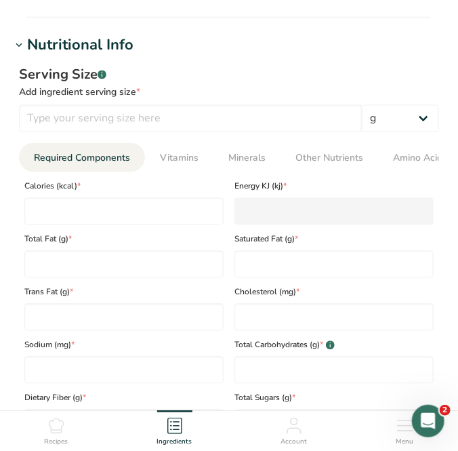
scroll to position [616, 0]
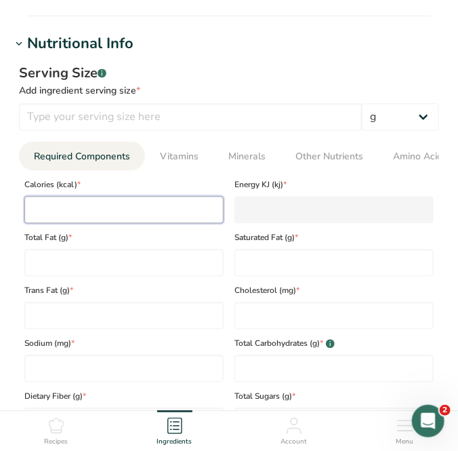
click at [81, 213] on input "number" at bounding box center [123, 210] width 199 height 27
type input "3"
type KJ "12.6"
type input "33"
type KJ "138.1"
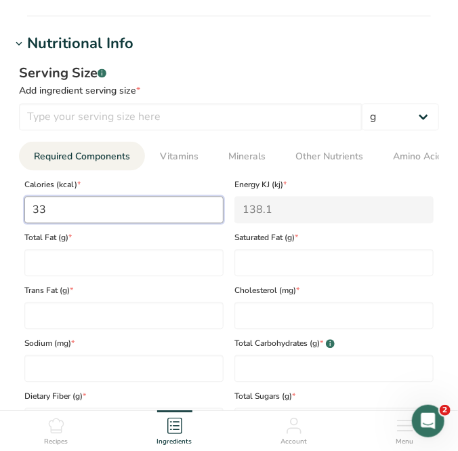
type input "334"
type KJ "1397.5"
type input "334"
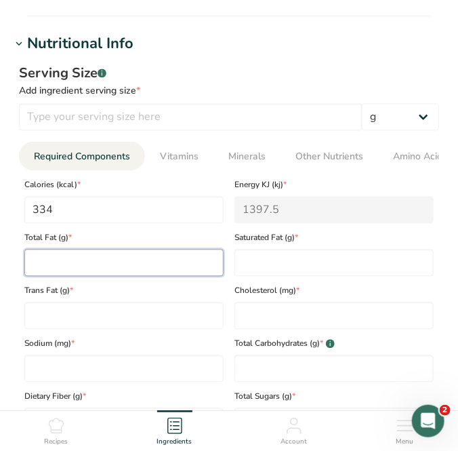
click at [41, 262] on Fat "number" at bounding box center [123, 263] width 199 height 27
type Fat "3.1"
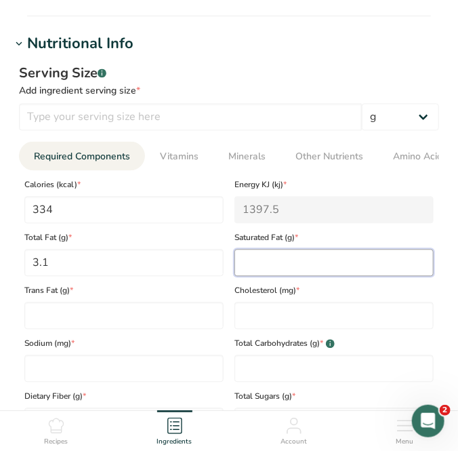
click at [309, 265] on Fat "number" at bounding box center [334, 263] width 199 height 27
type Fat "0.1"
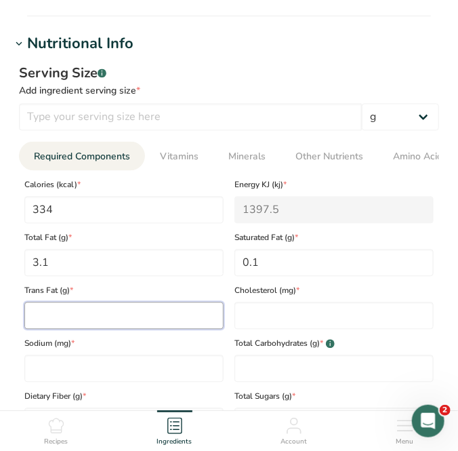
click at [125, 317] on Fat "number" at bounding box center [123, 315] width 199 height 27
type Fat "0"
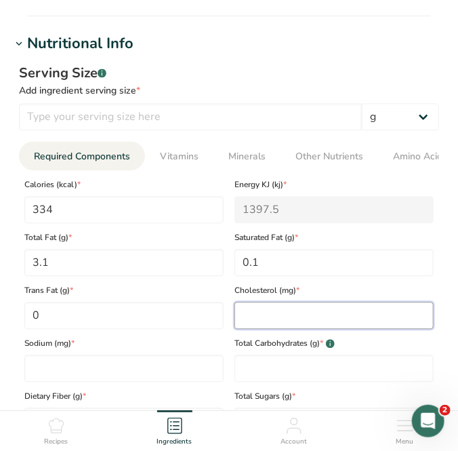
click at [264, 319] on input "number" at bounding box center [334, 315] width 199 height 27
type input "0"
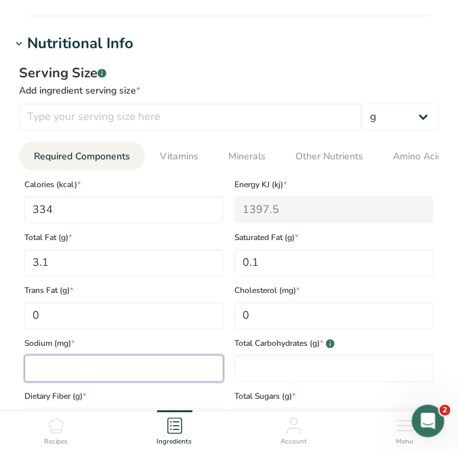
click at [90, 372] on input "number" at bounding box center [123, 368] width 199 height 27
click at [139, 374] on input "number" at bounding box center [123, 368] width 199 height 27
type input "12"
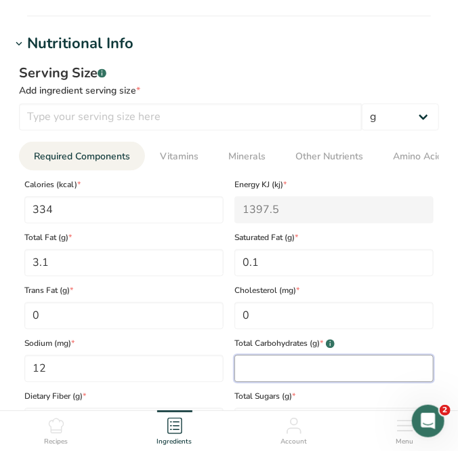
click at [255, 370] on Carbohydrates "number" at bounding box center [334, 368] width 199 height 27
click at [298, 369] on Carbohydrates "number" at bounding box center [334, 368] width 199 height 27
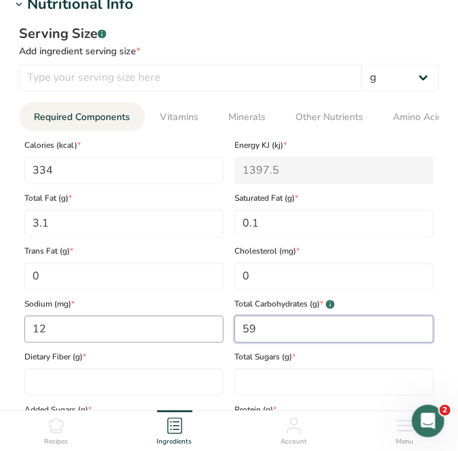
scroll to position [678, 0]
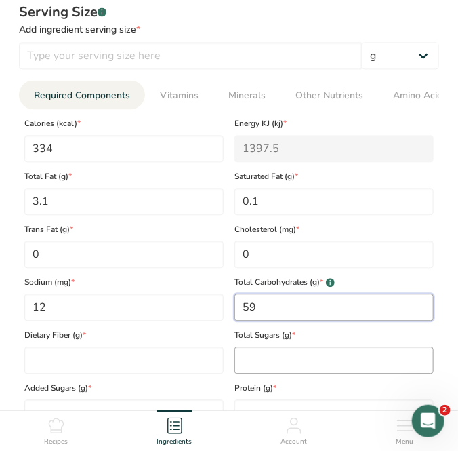
type Carbohydrates "59"
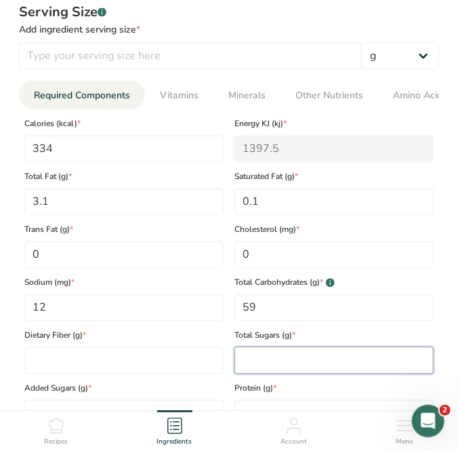
click at [274, 355] on Sugars "number" at bounding box center [334, 360] width 199 height 27
type Sugars "51"
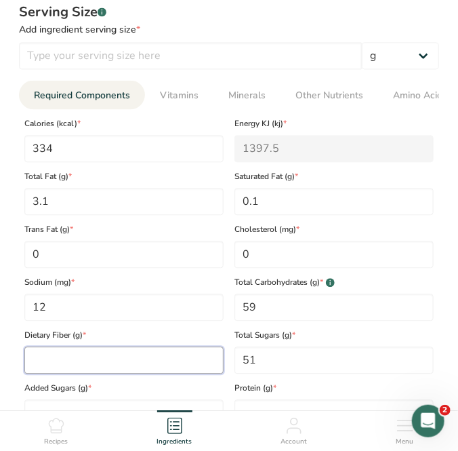
click at [72, 372] on Fiber "number" at bounding box center [123, 360] width 199 height 27
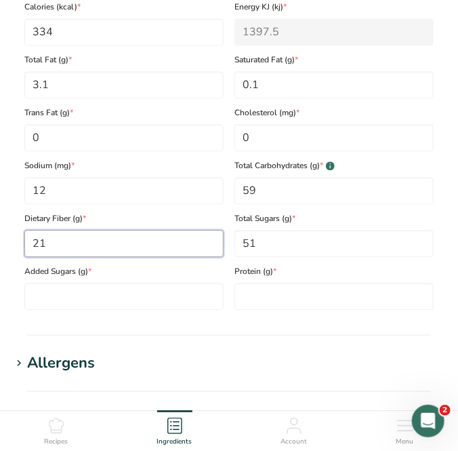
scroll to position [801, 0]
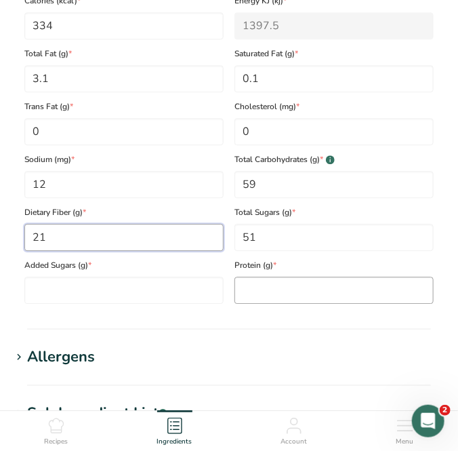
type Fiber "21"
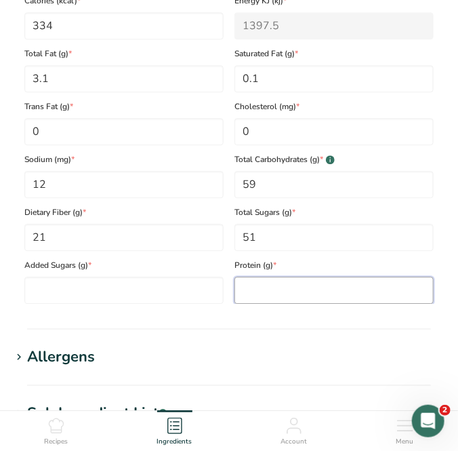
click at [243, 292] on input "number" at bounding box center [334, 290] width 199 height 27
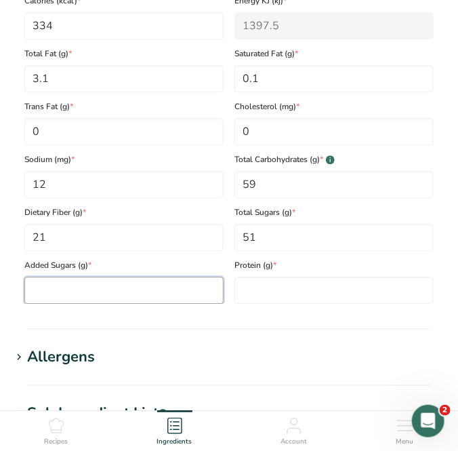
click at [137, 297] on Sugars "number" at bounding box center [123, 290] width 199 height 27
type Sugars "0"
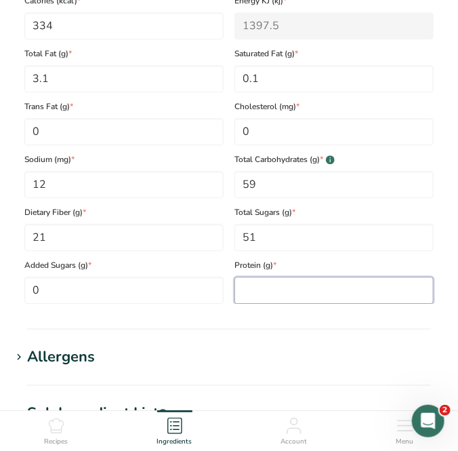
click at [279, 290] on input "number" at bounding box center [334, 290] width 199 height 27
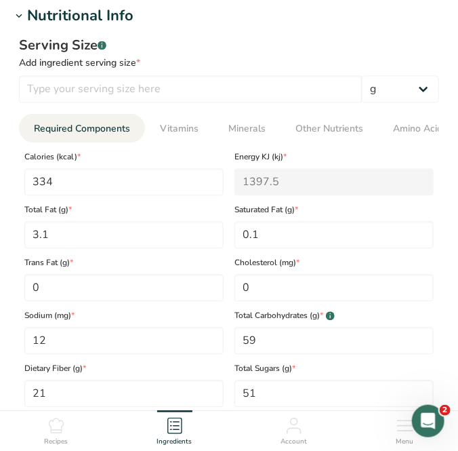
scroll to position [616, 0]
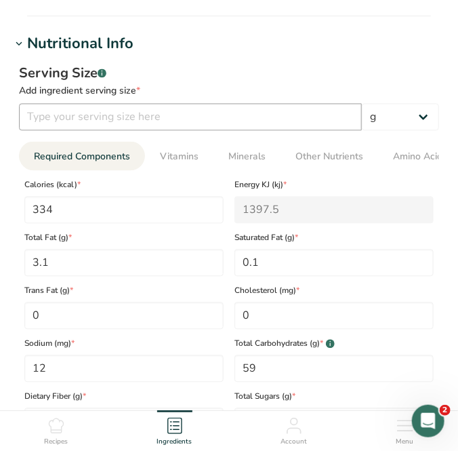
type input "7.2"
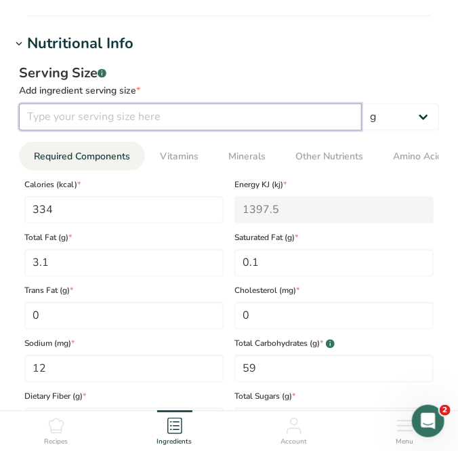
click at [75, 121] on input "number" at bounding box center [190, 117] width 343 height 27
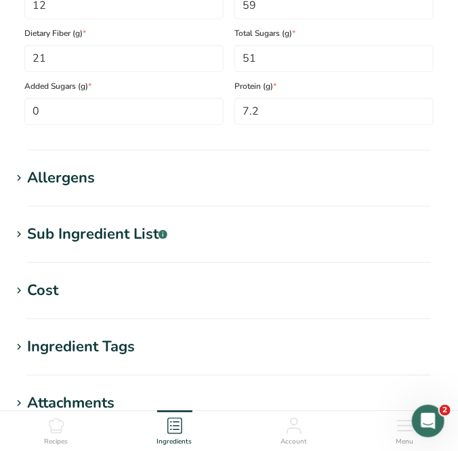
scroll to position [986, 0]
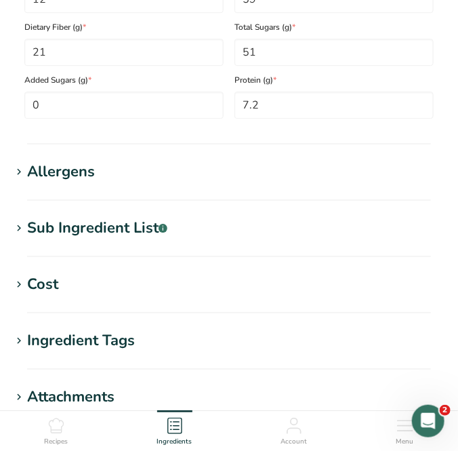
type input "100"
click at [88, 183] on div "Allergens" at bounding box center [61, 172] width 68 height 22
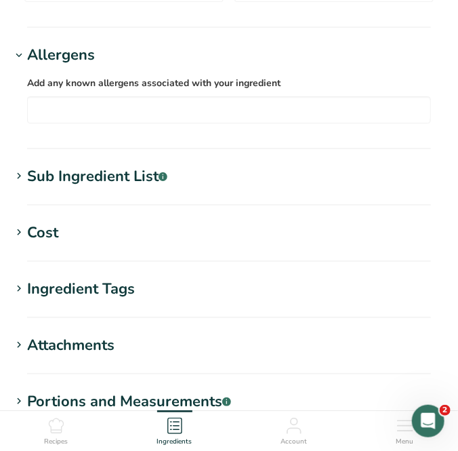
scroll to position [1110, 0]
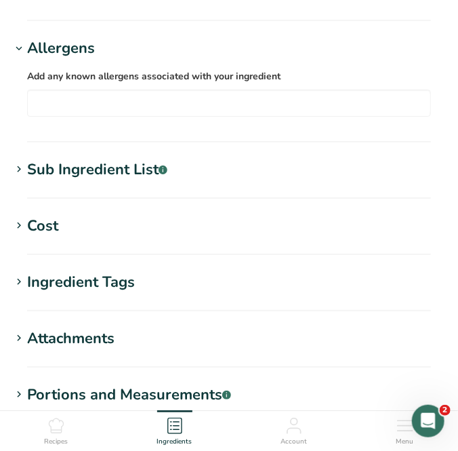
click at [90, 166] on div "Sub Ingredient List .a-a{fill:#347362;}.b-a{fill:#fff;}" at bounding box center [97, 170] width 140 height 22
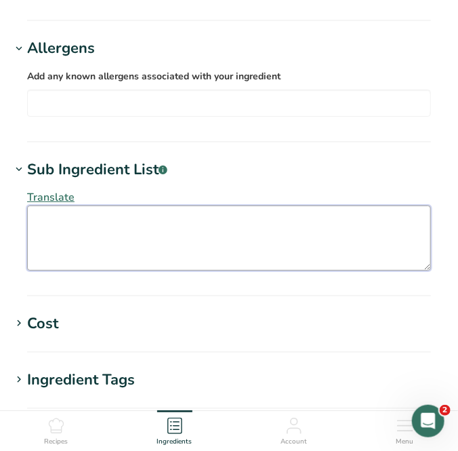
click at [79, 227] on textarea at bounding box center [229, 237] width 404 height 65
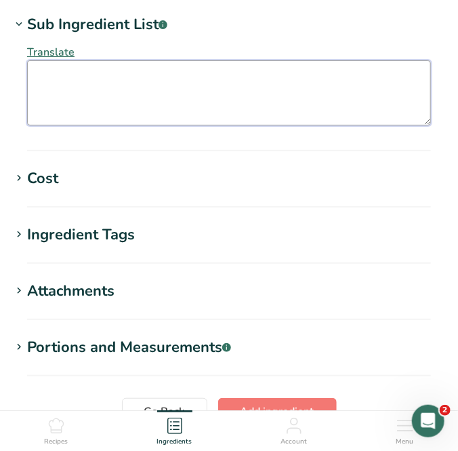
scroll to position [1387, 0]
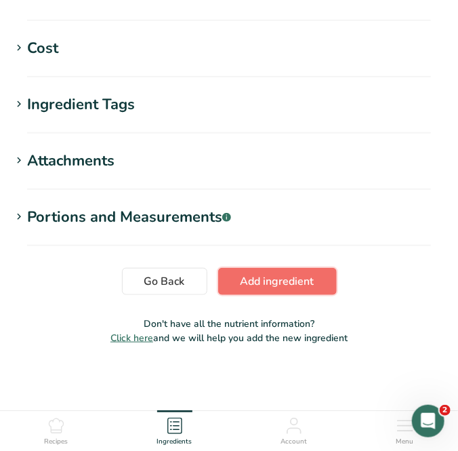
click at [294, 283] on span "Add ingredient" at bounding box center [278, 281] width 74 height 16
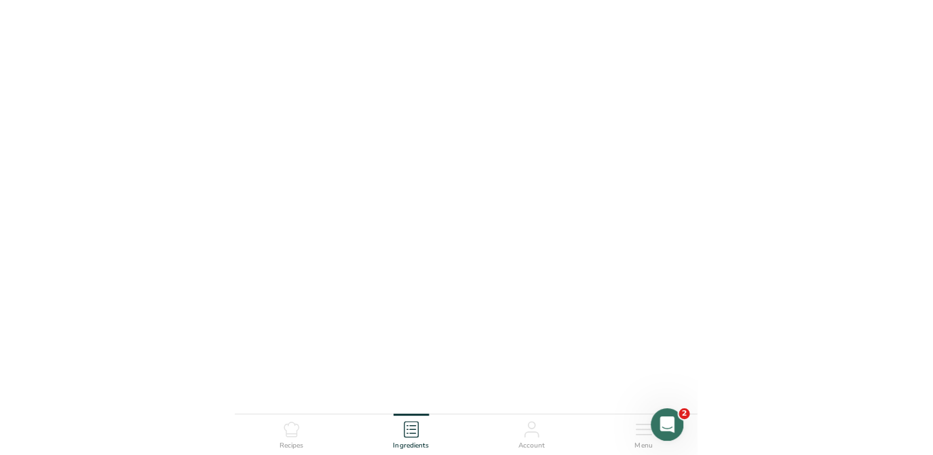
scroll to position [307, 0]
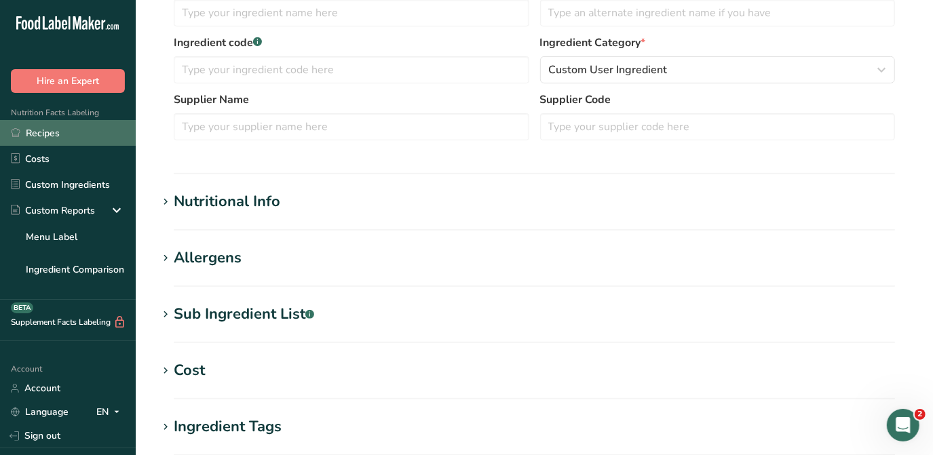
click at [29, 131] on link "Recipes" at bounding box center [68, 133] width 136 height 26
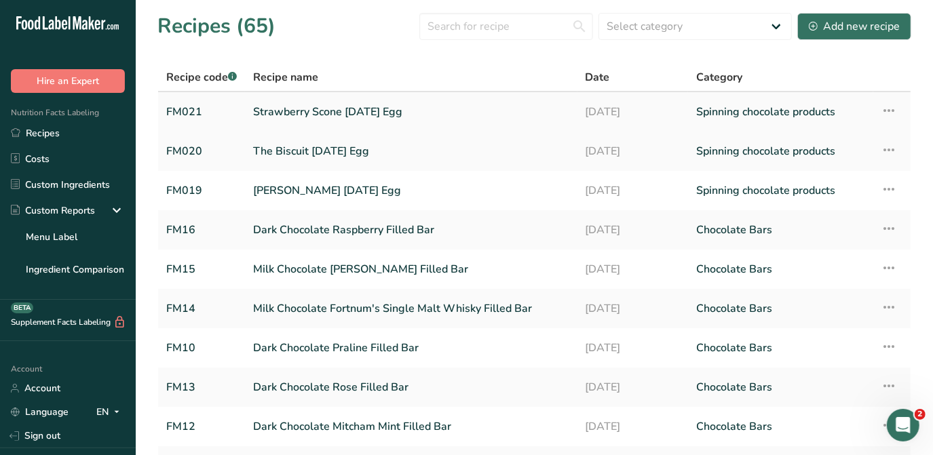
click at [334, 109] on link "Strawberry Scone [DATE] Egg" at bounding box center [411, 112] width 316 height 28
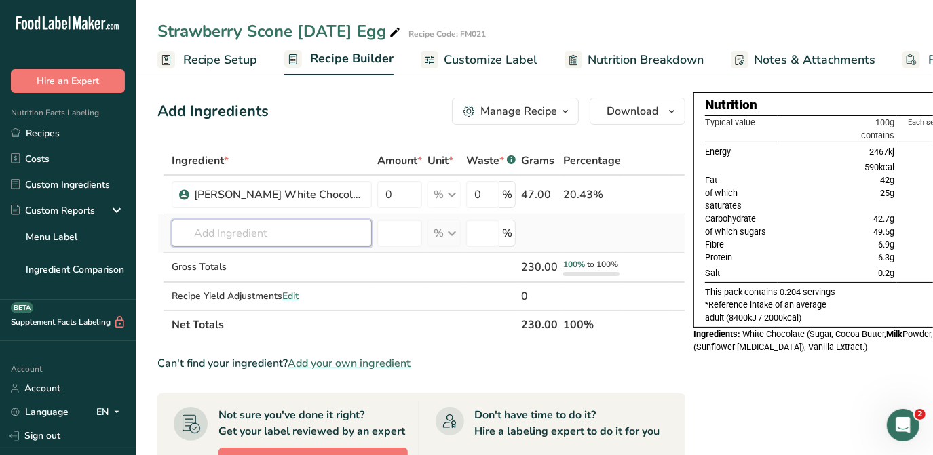
click at [255, 226] on input "text" at bounding box center [272, 233] width 200 height 27
click at [249, 230] on input "text" at bounding box center [272, 233] width 200 height 27
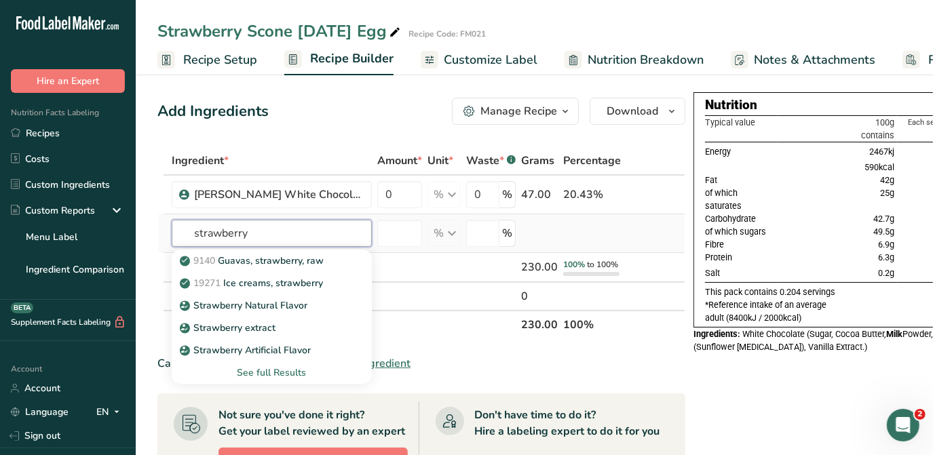
type input "strawberry"
click at [257, 372] on div "See full Results" at bounding box center [271, 373] width 178 height 14
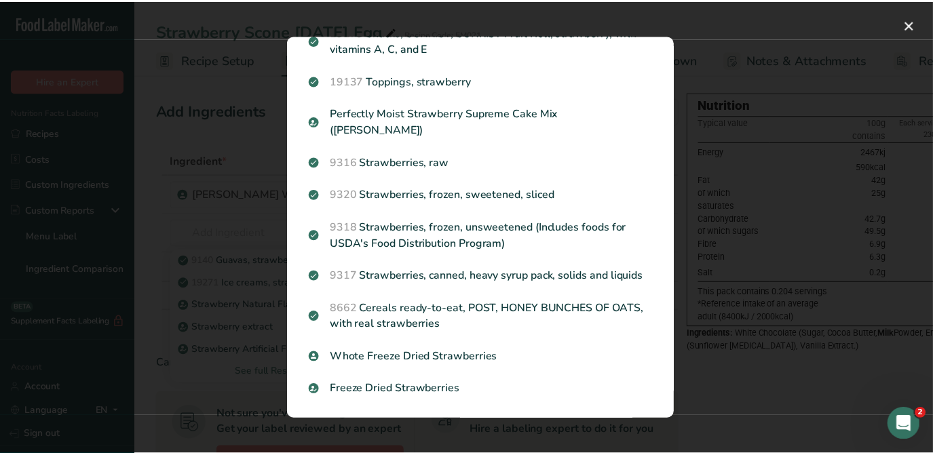
scroll to position [1590, 0]
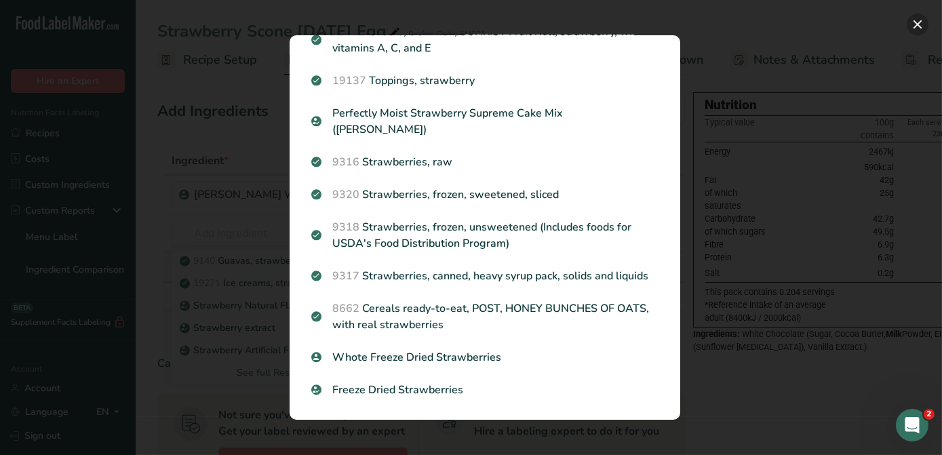
click at [917, 24] on button "Search results modal" at bounding box center [918, 25] width 22 height 22
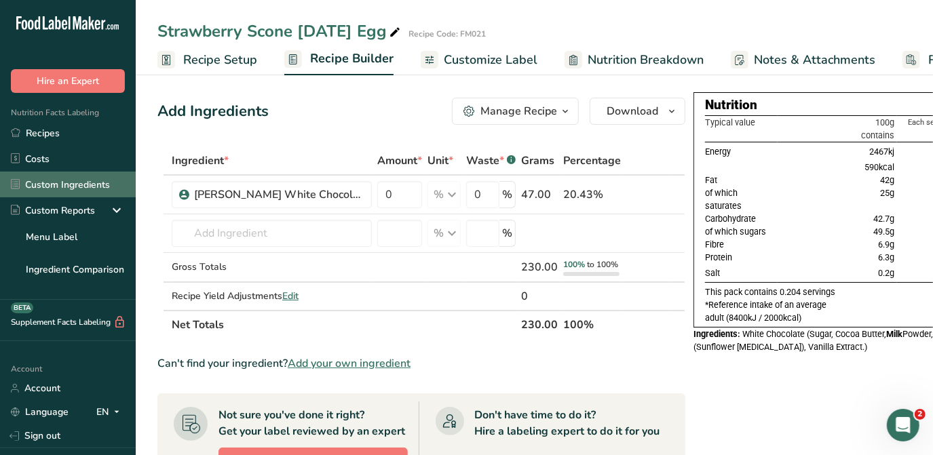
click at [76, 185] on link "Custom Ingredients" at bounding box center [68, 185] width 136 height 26
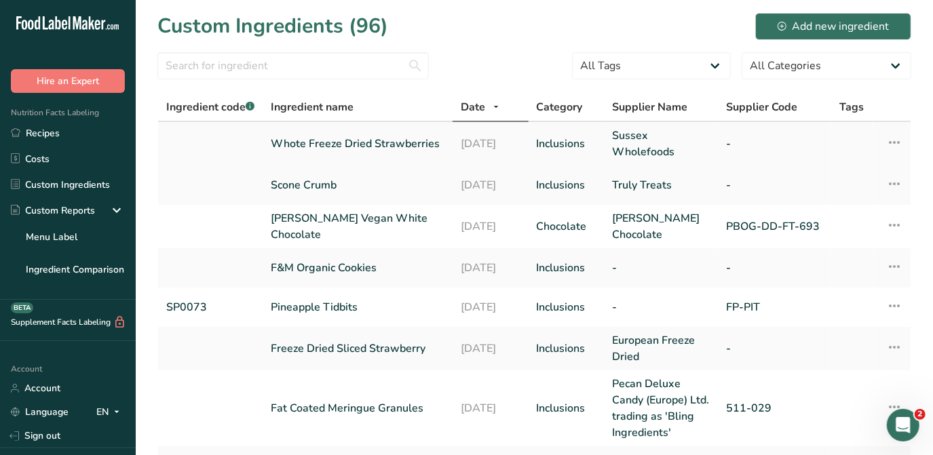
click at [378, 145] on link "Whote Freeze Dried Strawberries" at bounding box center [357, 144] width 173 height 16
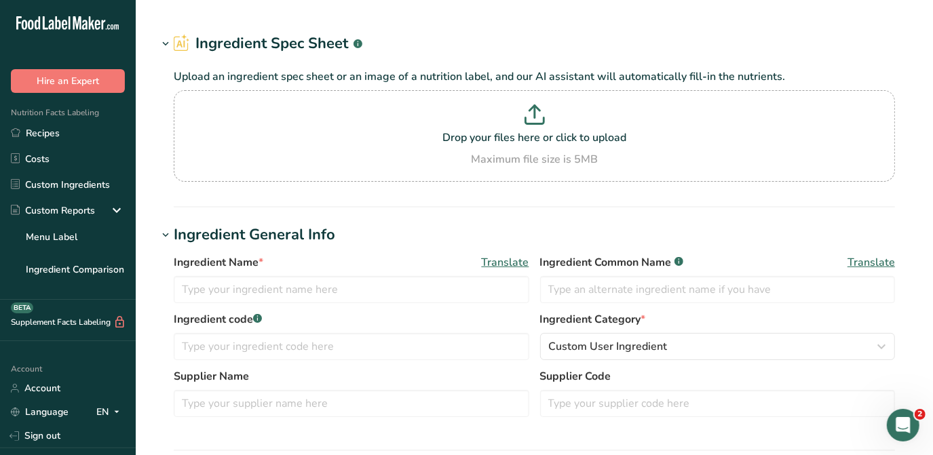
type input "Whote Freeze Dried Strawberries"
type input "Freeze Dried Strawberries"
type input "Sussex Wholefoods"
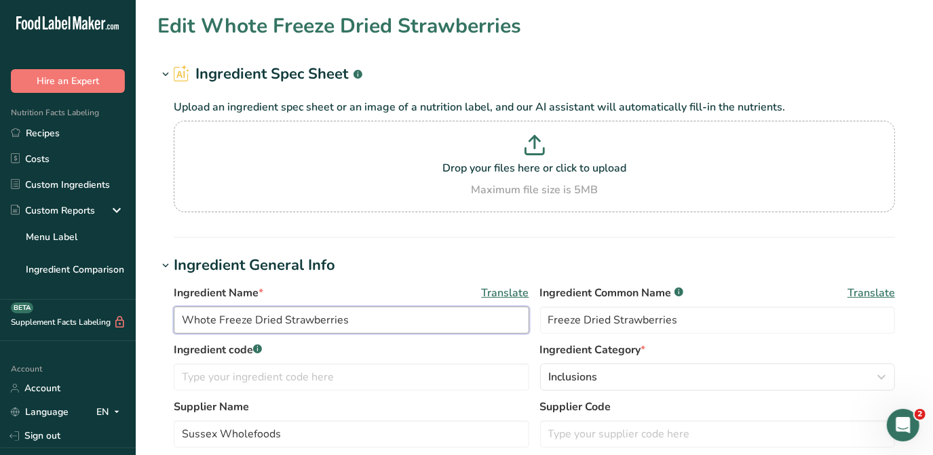
drag, startPoint x: 210, startPoint y: 317, endPoint x: 236, endPoint y: 290, distance: 37.9
click at [210, 317] on input "Whote Freeze Dried Strawberries" at bounding box center [351, 320] width 355 height 27
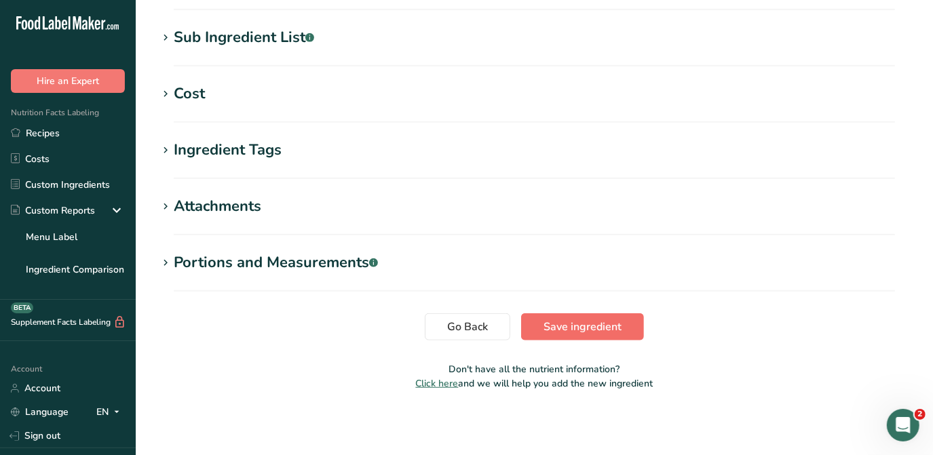
type input "Whole Freeze Dried Strawberries"
click at [585, 324] on span "Save ingredient" at bounding box center [582, 327] width 78 height 16
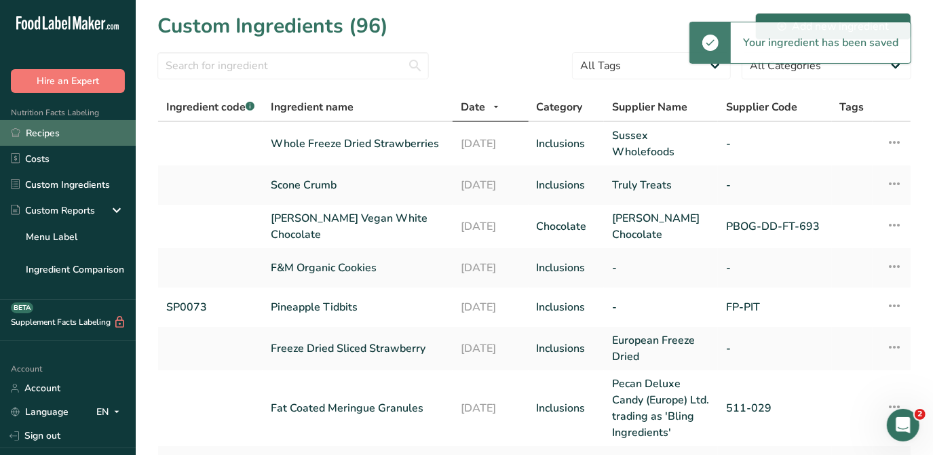
click at [45, 140] on link "Recipes" at bounding box center [68, 133] width 136 height 26
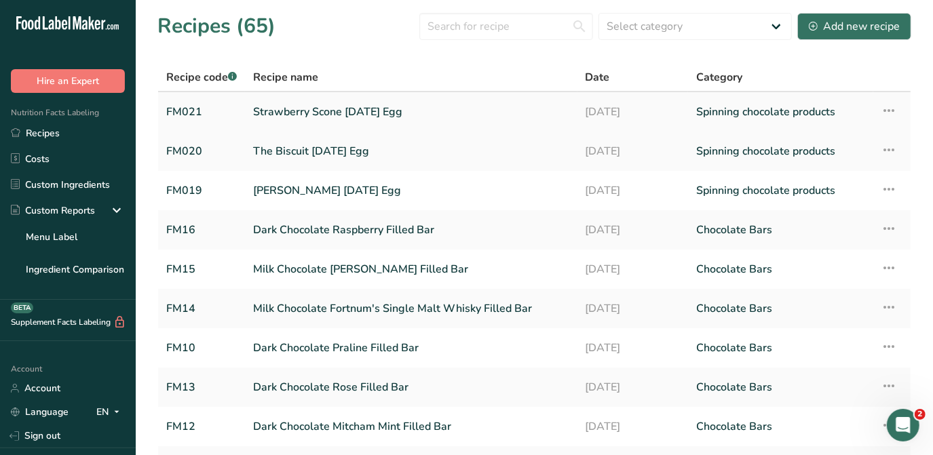
click at [349, 113] on link "Strawberry Scone [DATE] Egg" at bounding box center [411, 112] width 316 height 28
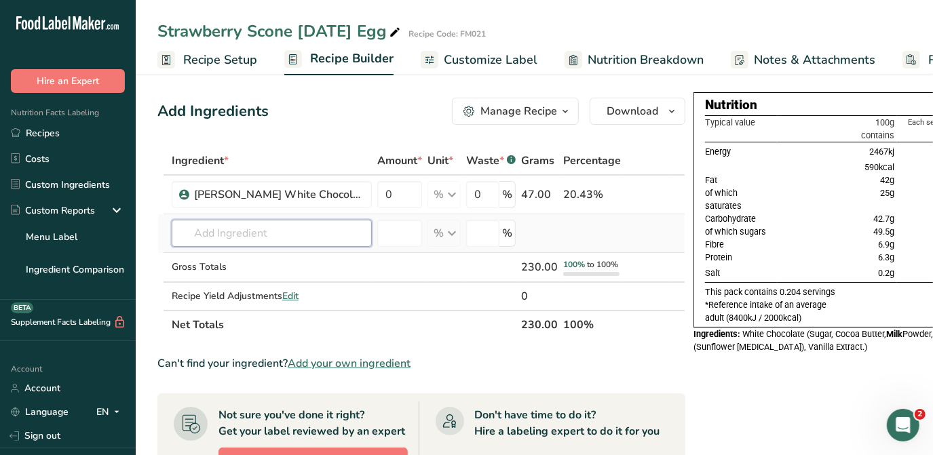
click at [218, 231] on input "text" at bounding box center [272, 233] width 200 height 27
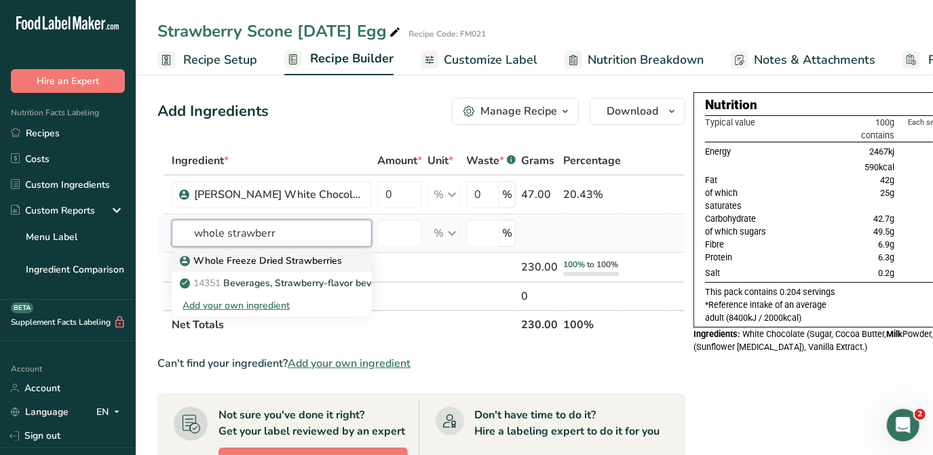
type input "whole strawberr"
click at [255, 257] on p "Whole Freeze Dried Strawberries" at bounding box center [261, 261] width 159 height 14
type input "Whole Freeze Dried Strawberries"
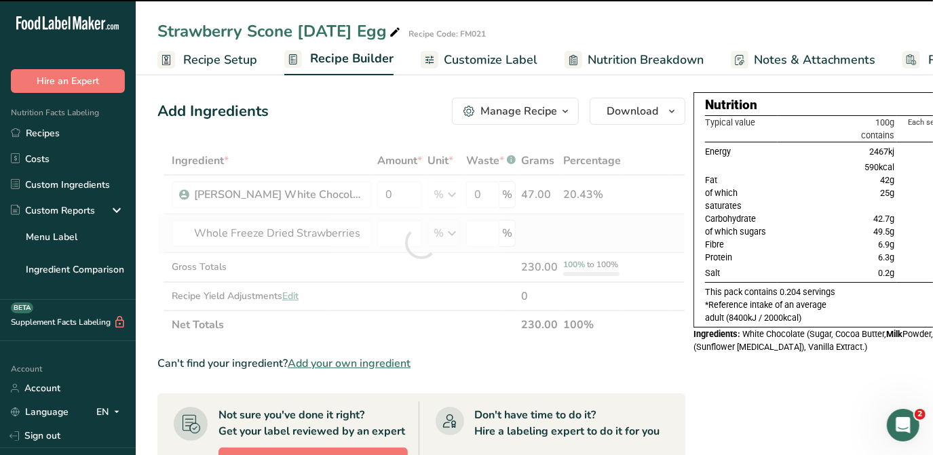
type input "0"
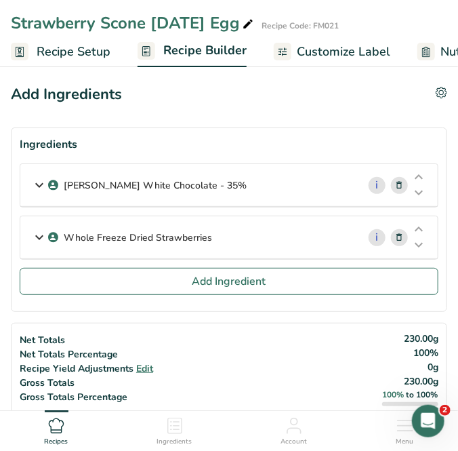
click at [235, 233] on div "Whole Freeze Dried Strawberries" at bounding box center [189, 237] width 338 height 42
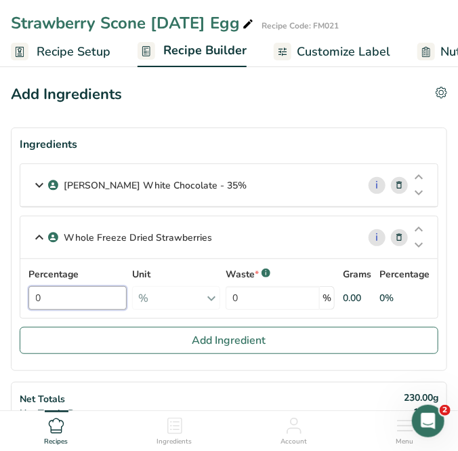
click at [54, 305] on input "0" at bounding box center [77, 298] width 98 height 24
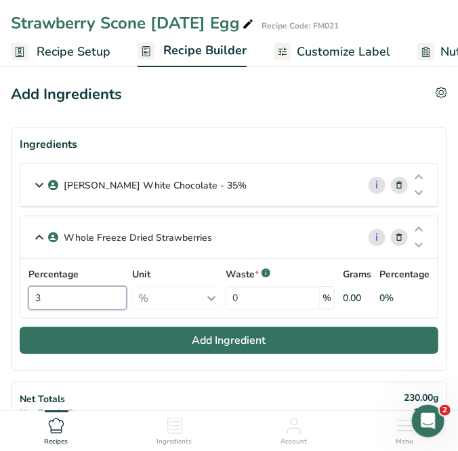
type input "3"
click at [168, 339] on button "Add Ingredient" at bounding box center [229, 340] width 419 height 27
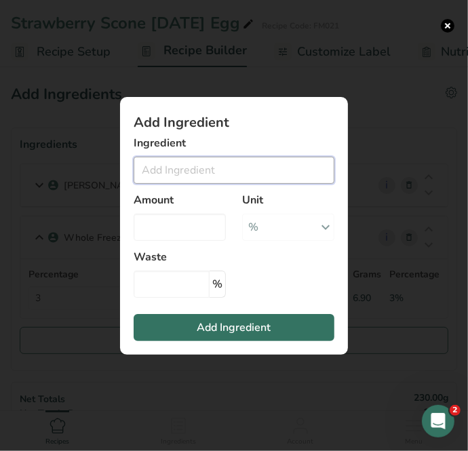
click at [182, 170] on input "Add ingredient modal" at bounding box center [234, 170] width 201 height 27
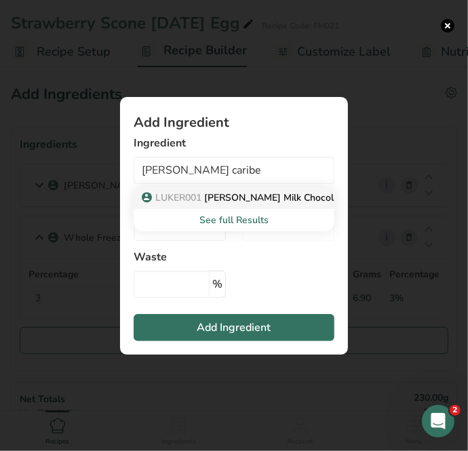
click at [273, 202] on p "LUKER001 [PERSON_NAME] Milk Chocolate - [GEOGRAPHIC_DATA] - 45%" at bounding box center [314, 198] width 341 height 14
type input "[PERSON_NAME] Milk Chocolate - [GEOGRAPHIC_DATA] - 45%"
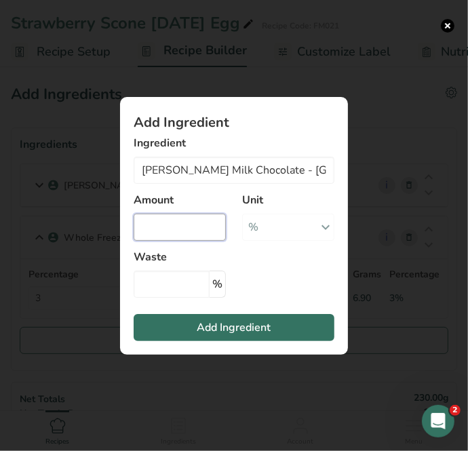
click at [182, 219] on input "Add ingredient modal" at bounding box center [180, 227] width 92 height 27
click at [184, 214] on input "Add ingredient modal" at bounding box center [180, 227] width 92 height 27
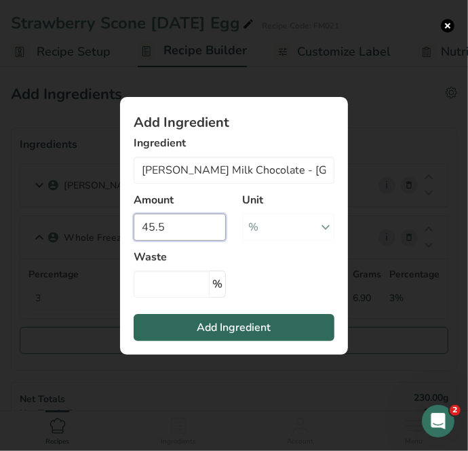
type input "45.5"
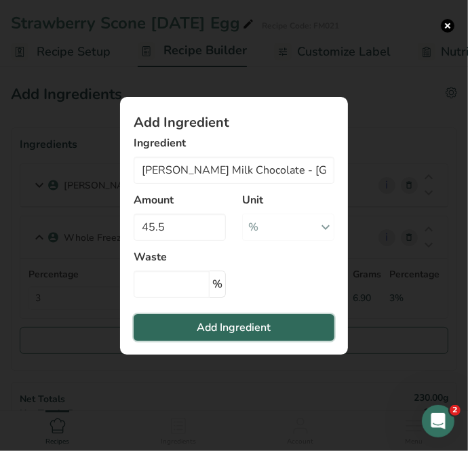
click at [271, 325] on span "Add Ingredient" at bounding box center [234, 327] width 74 height 16
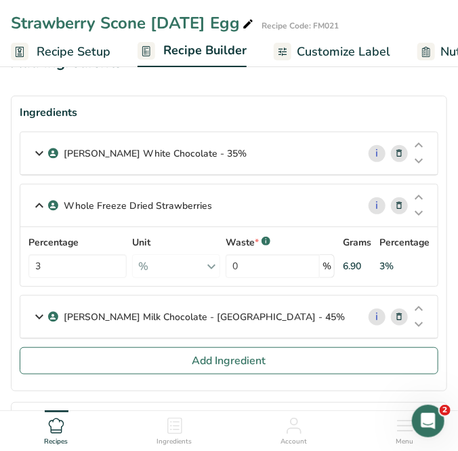
scroll to position [61, 0]
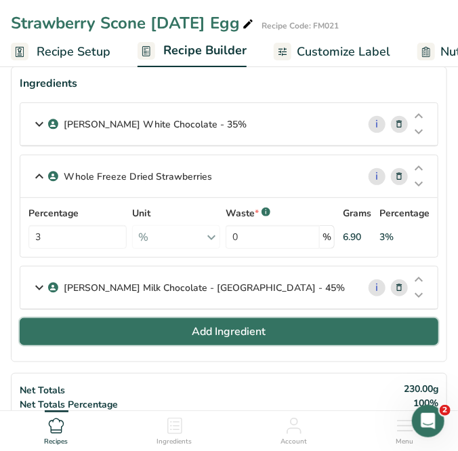
click at [237, 326] on span "Add Ingredient" at bounding box center [230, 332] width 74 height 16
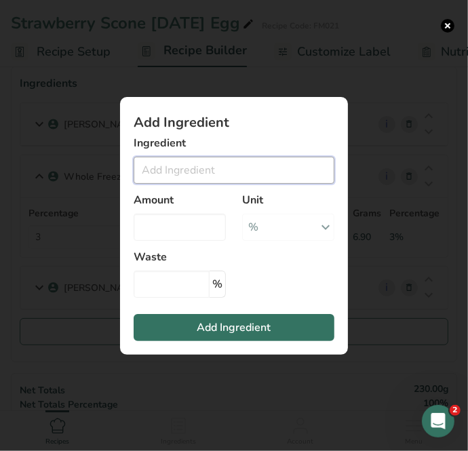
click at [186, 159] on input "Add ingredient modal" at bounding box center [234, 170] width 201 height 27
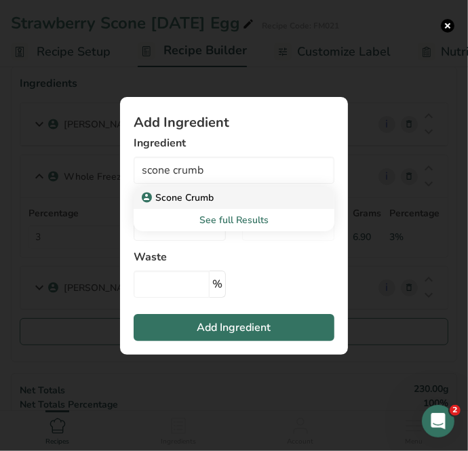
click at [203, 199] on p "Scone Crumb" at bounding box center [178, 198] width 69 height 14
type input "Scone Crumb"
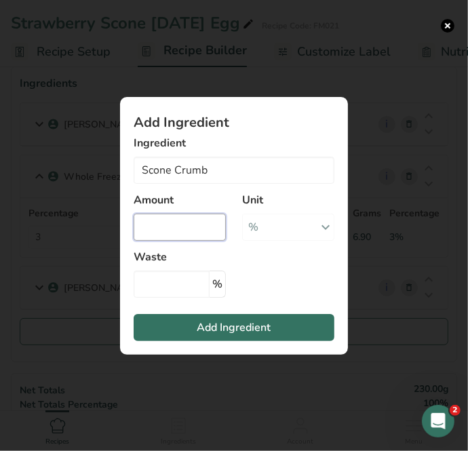
click at [193, 229] on input "Add ingredient modal" at bounding box center [180, 227] width 92 height 27
type input "4"
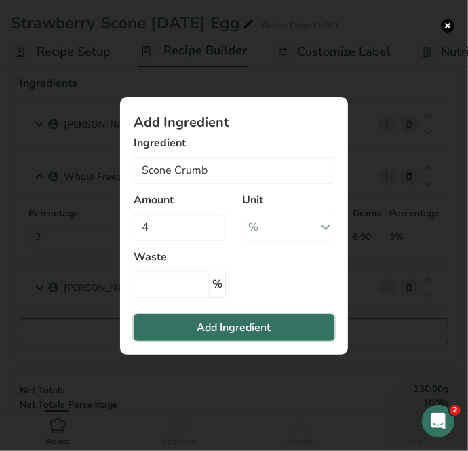
click at [271, 321] on button "Add Ingredient" at bounding box center [234, 327] width 201 height 27
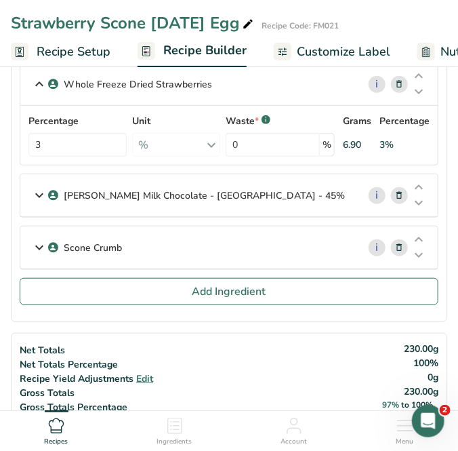
scroll to position [184, 0]
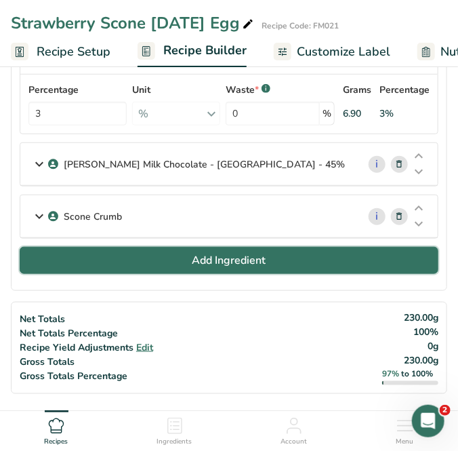
click at [199, 260] on span "Add Ingredient" at bounding box center [230, 260] width 74 height 16
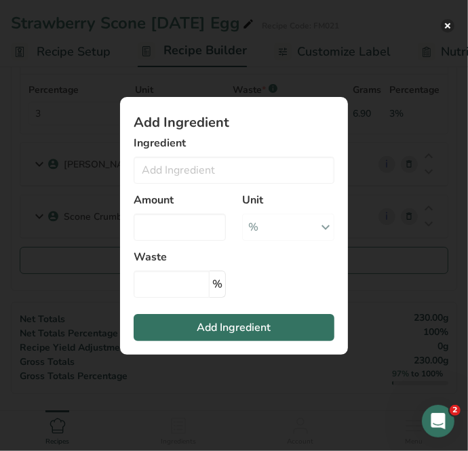
click at [450, 28] on button "Add ingredient modal" at bounding box center [448, 26] width 14 height 14
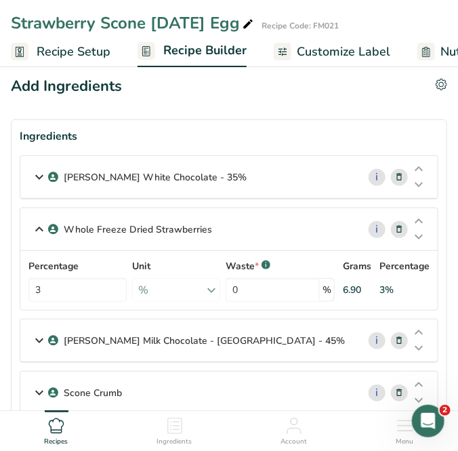
scroll to position [0, 0]
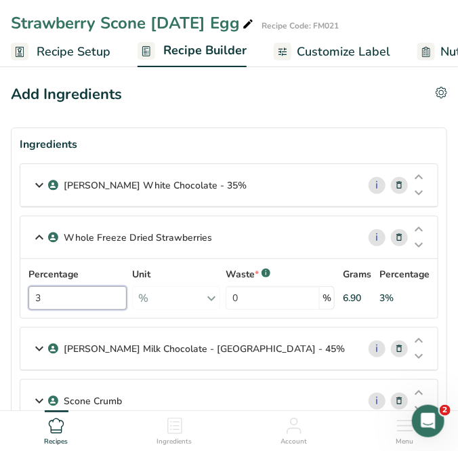
drag, startPoint x: 49, startPoint y: 297, endPoint x: 61, endPoint y: 279, distance: 21.4
click at [49, 297] on input "3" at bounding box center [77, 298] width 98 height 24
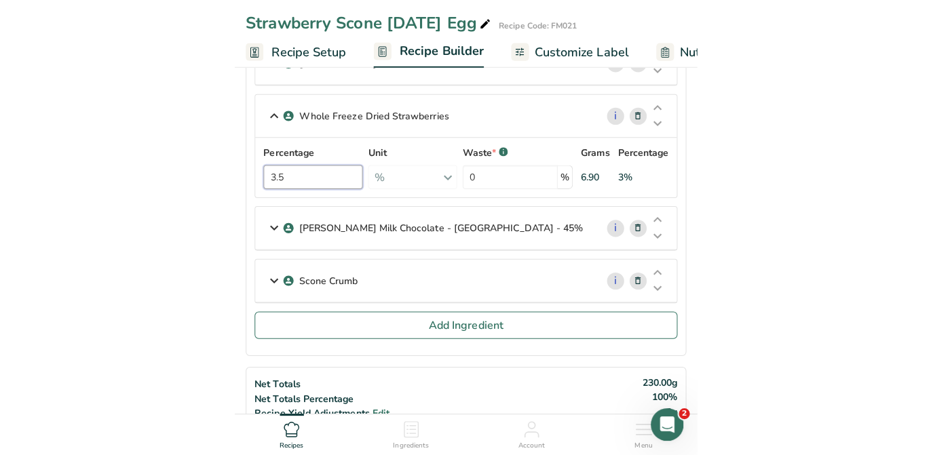
scroll to position [123, 0]
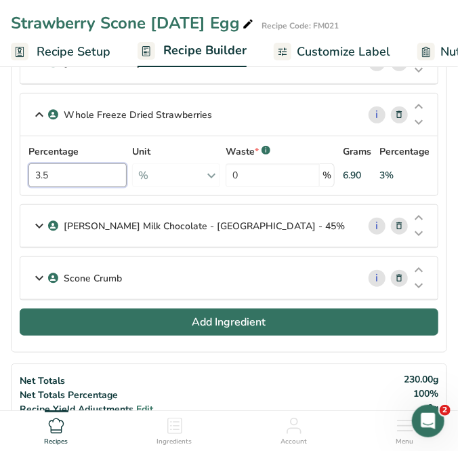
type input "3.5"
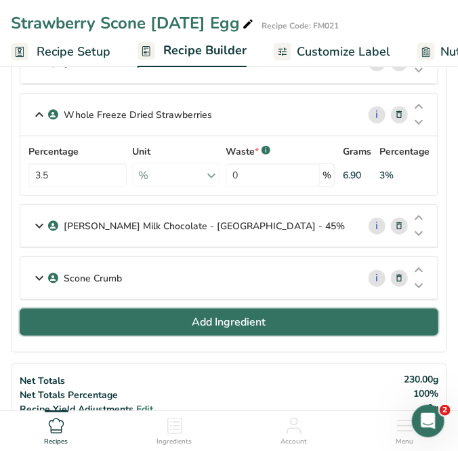
click at [201, 330] on button "Add Ingredient" at bounding box center [229, 322] width 419 height 27
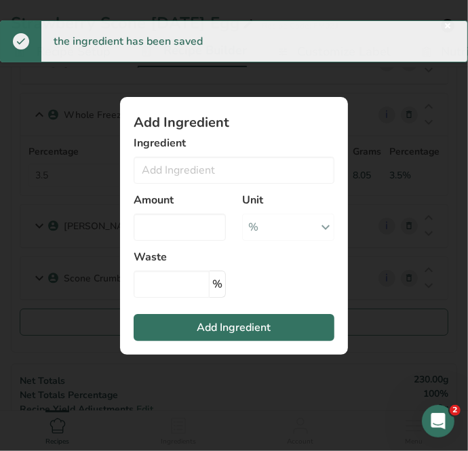
click at [416, 104] on div "Add ingredient modal" at bounding box center [234, 225] width 468 height 451
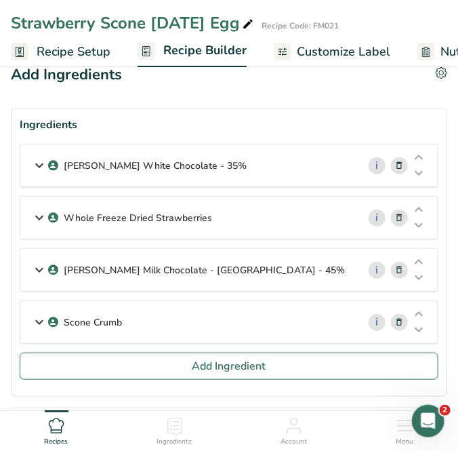
scroll to position [0, 0]
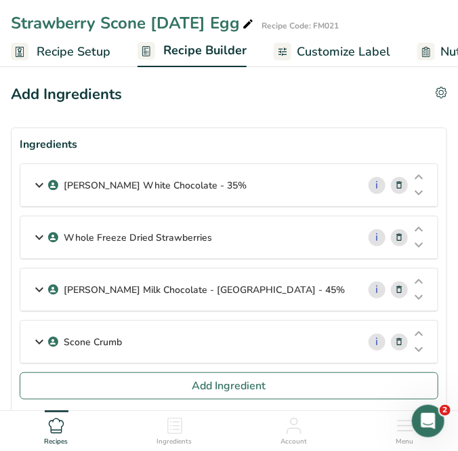
click at [62, 414] on div "Recipes" at bounding box center [57, 428] width 24 height 37
click at [67, 409] on section "Ingredients [PERSON_NAME] White Chocolate - 35% i Percentage 0 Unit % Weight Un…" at bounding box center [229, 272] width 437 height 289
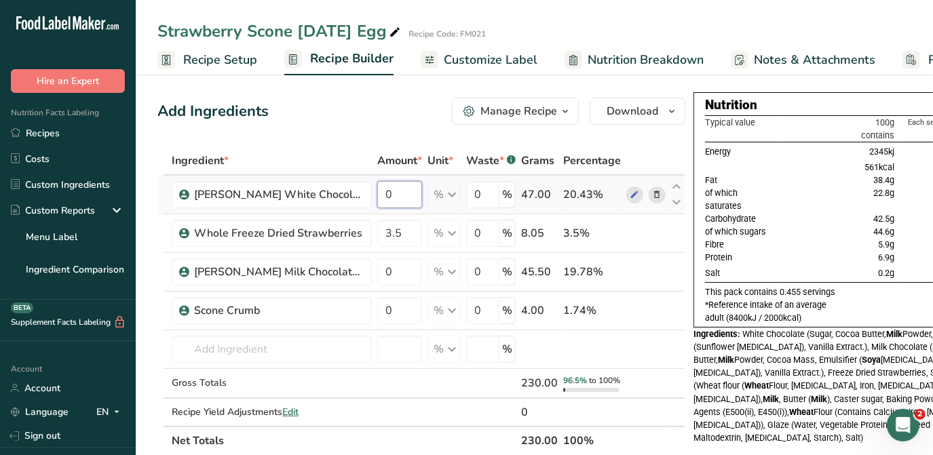
click at [408, 187] on input "0" at bounding box center [399, 194] width 45 height 27
type input "47"
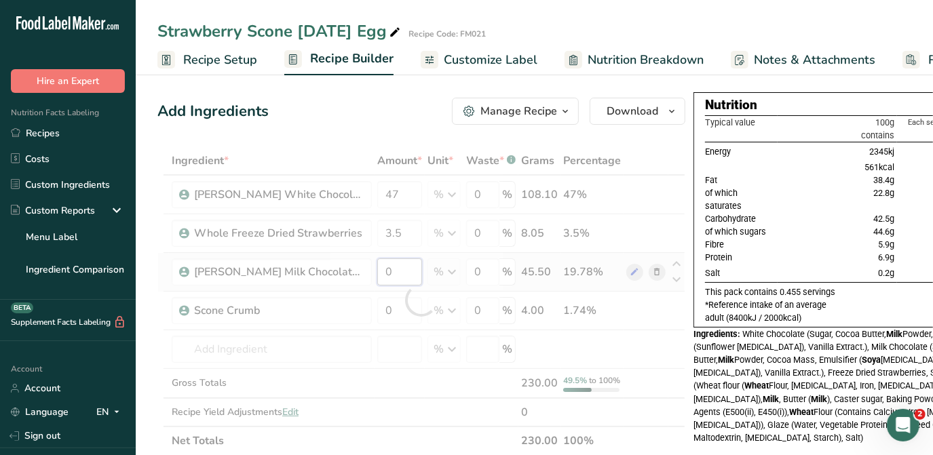
click at [404, 277] on div "Ingredient * Amount * Unit * Waste * .a-a{fill:#347362;}.b-a{fill:#fff;} Grams …" at bounding box center [421, 300] width 528 height 309
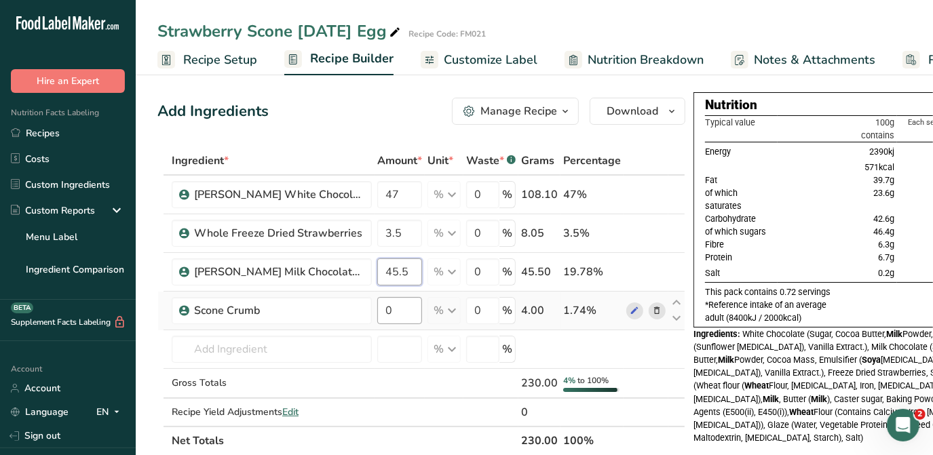
type input "45.5"
click at [397, 308] on div "Ingredient * Amount * Unit * Waste * .a-a{fill:#347362;}.b-a{fill:#fff;} Grams …" at bounding box center [421, 300] width 528 height 309
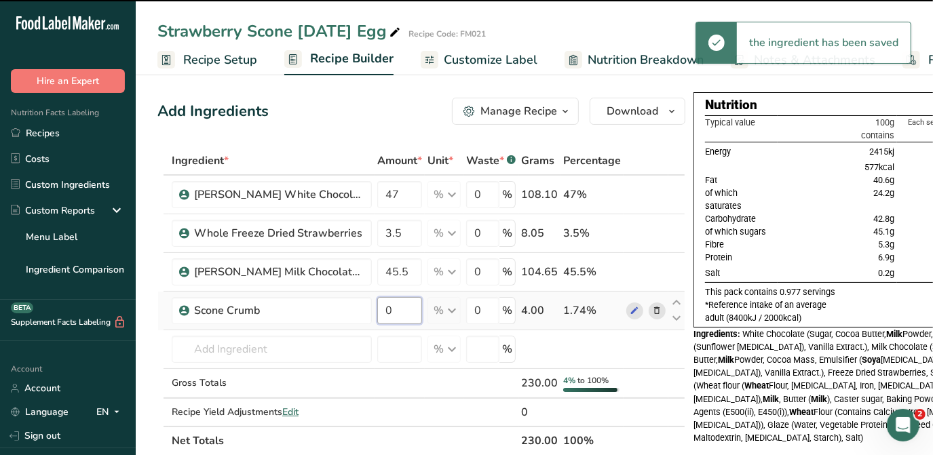
type input "4"
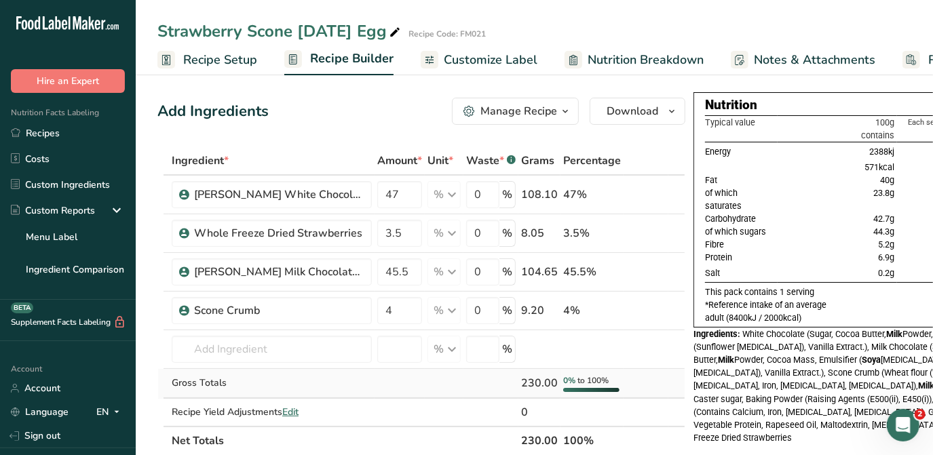
click at [423, 385] on td at bounding box center [399, 384] width 50 height 30
click at [486, 60] on span "Customize Label" at bounding box center [491, 60] width 94 height 18
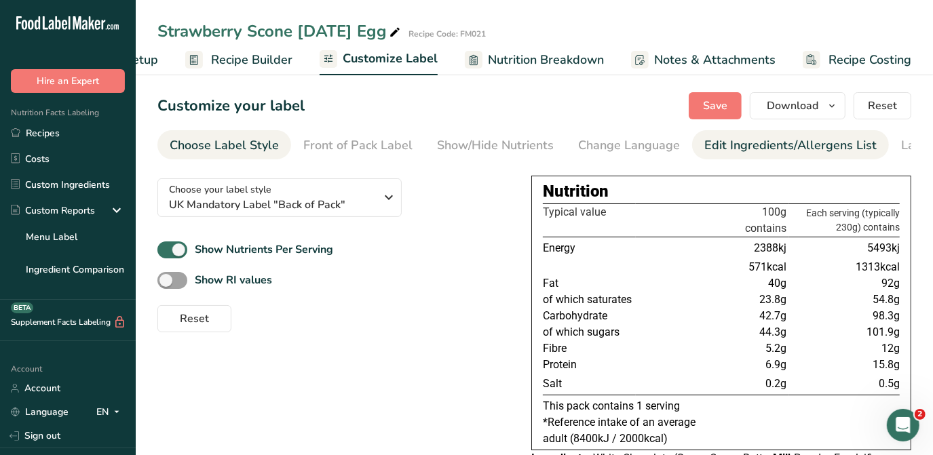
click at [787, 146] on div "Edit Ingredients/Allergens List" at bounding box center [790, 145] width 172 height 18
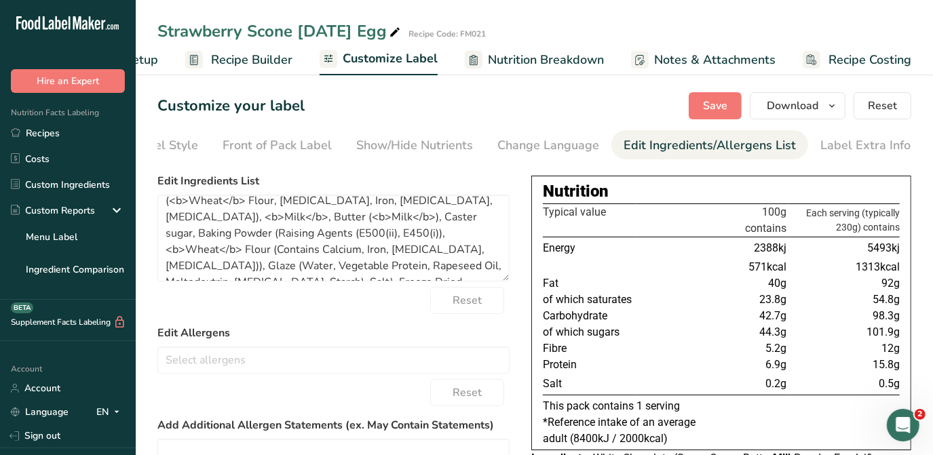
click at [566, 203] on div "Nutrition" at bounding box center [721, 191] width 357 height 24
drag, startPoint x: 566, startPoint y: 204, endPoint x: 537, endPoint y: 191, distance: 31.5
click at [537, 191] on div "Nutrition Typical value 100g contains Each serving (typically 230g) contains En…" at bounding box center [721, 313] width 380 height 275
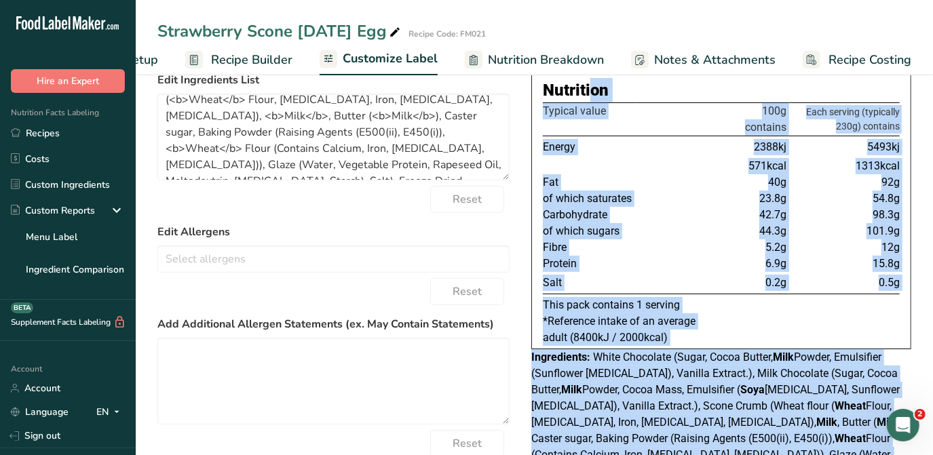
scroll to position [187, 0]
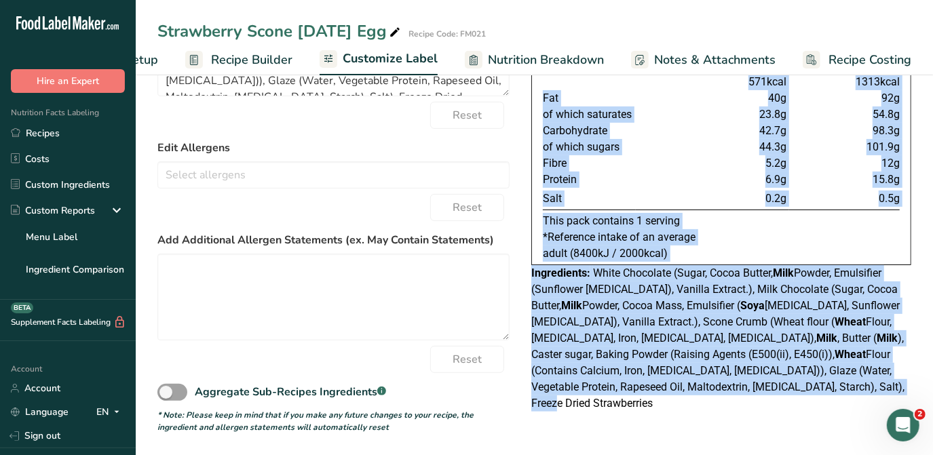
drag, startPoint x: 543, startPoint y: 193, endPoint x: 823, endPoint y: 409, distance: 353.5
click at [823, 409] on div "Choose your label style UK Mandatory Label "Back of Pack" USA (FDA) Standard FD…" at bounding box center [533, 207] width 753 height 451
copy div "Nutrition Typical value 100g contains Each serving (typically 230g) contains En…"
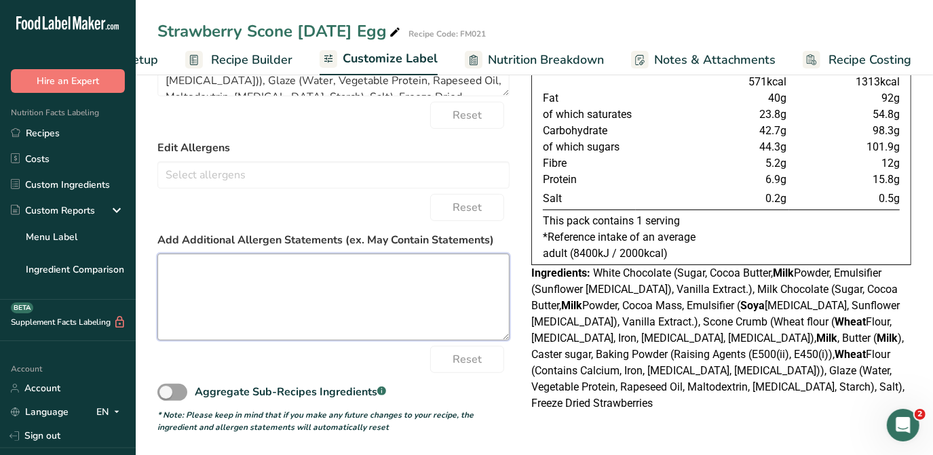
click at [354, 298] on textarea at bounding box center [333, 297] width 352 height 87
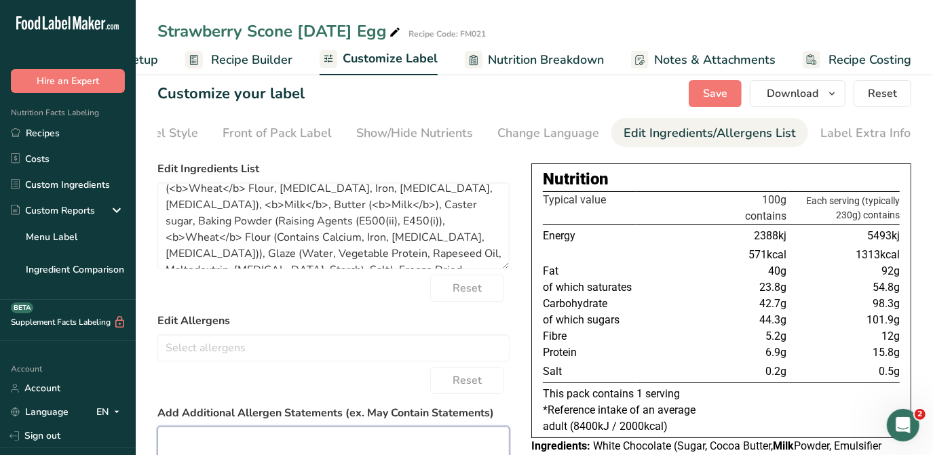
scroll to position [0, 0]
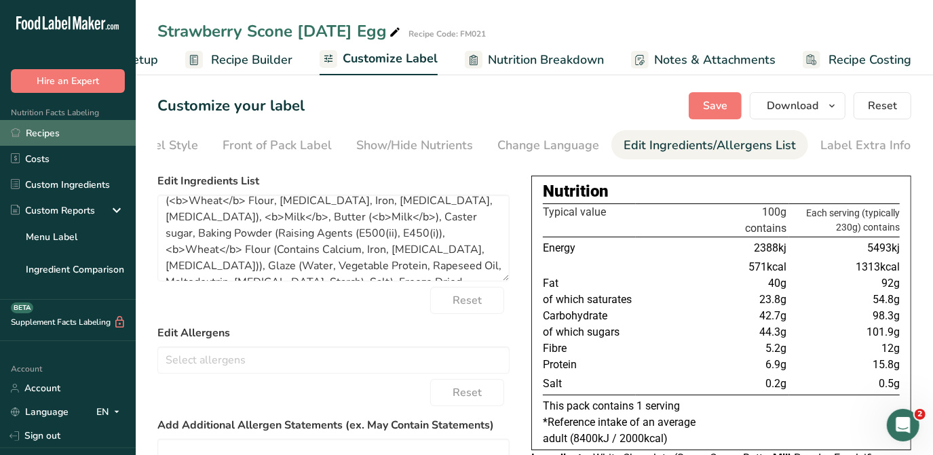
click at [54, 131] on link "Recipes" at bounding box center [68, 133] width 136 height 26
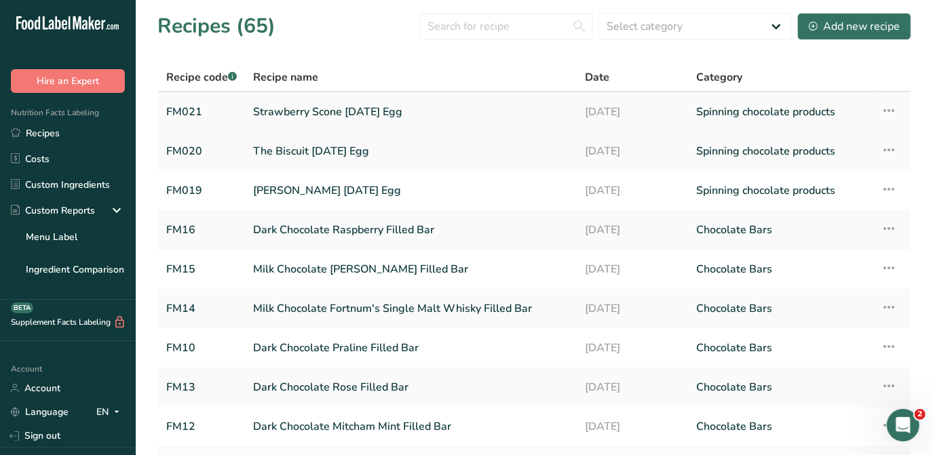
click at [352, 104] on link "Strawberry Scone [DATE] Egg" at bounding box center [411, 112] width 316 height 28
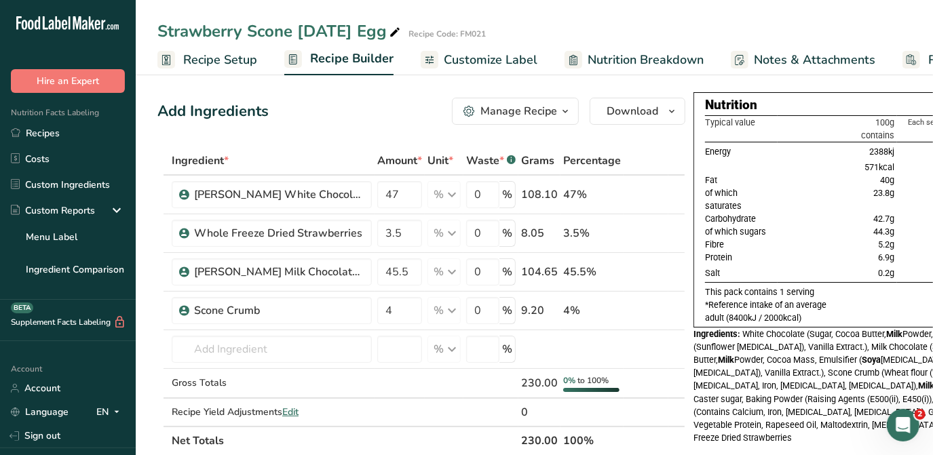
click at [513, 57] on span "Customize Label" at bounding box center [491, 60] width 94 height 18
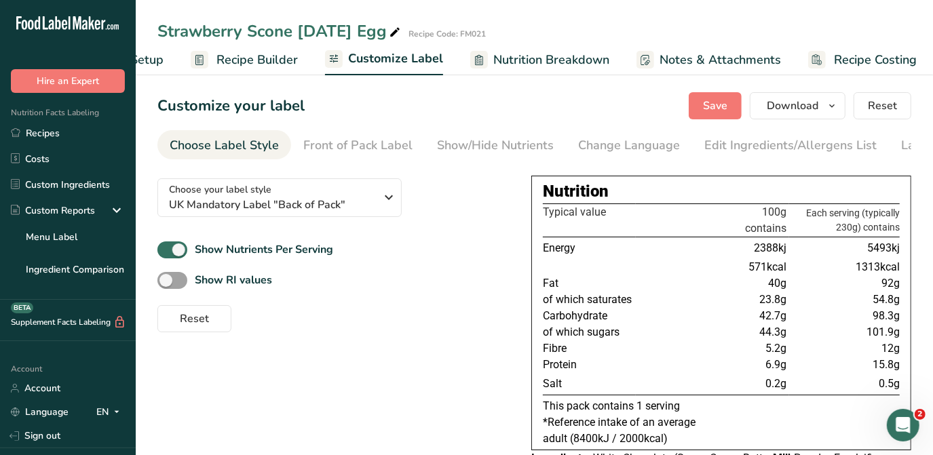
scroll to position [0, 99]
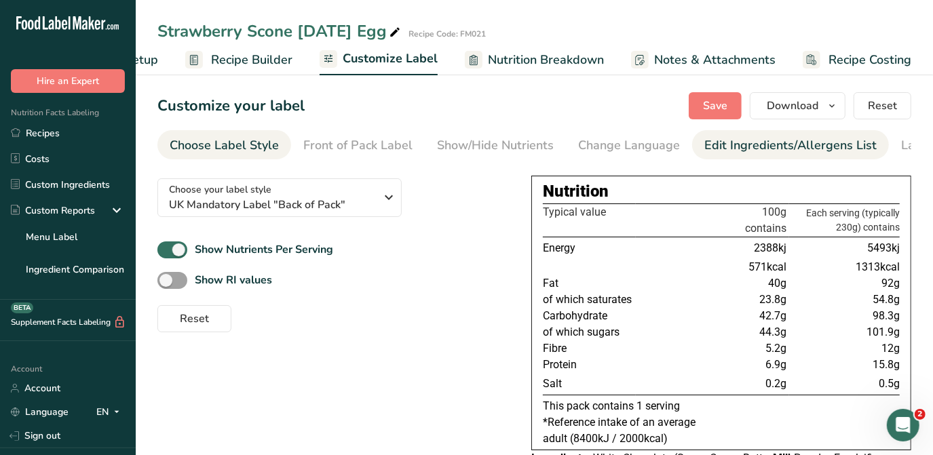
click at [763, 151] on div "Edit Ingredients/Allergens List" at bounding box center [790, 145] width 172 height 18
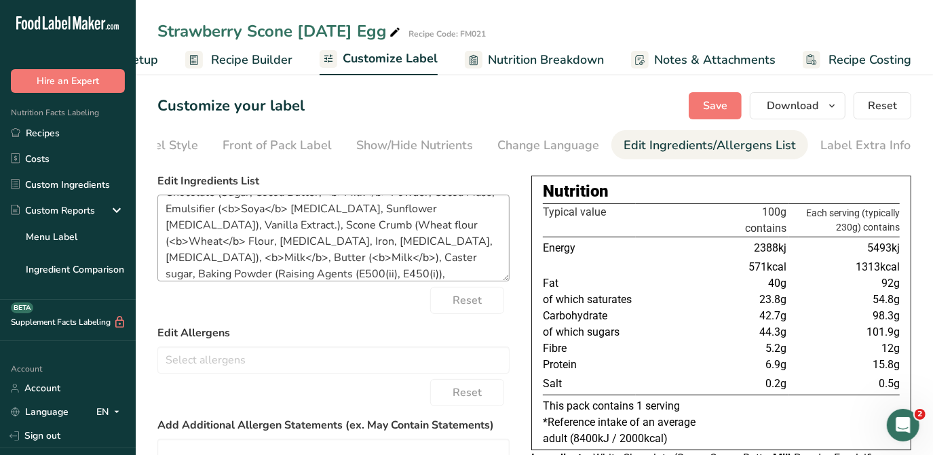
scroll to position [92, 0]
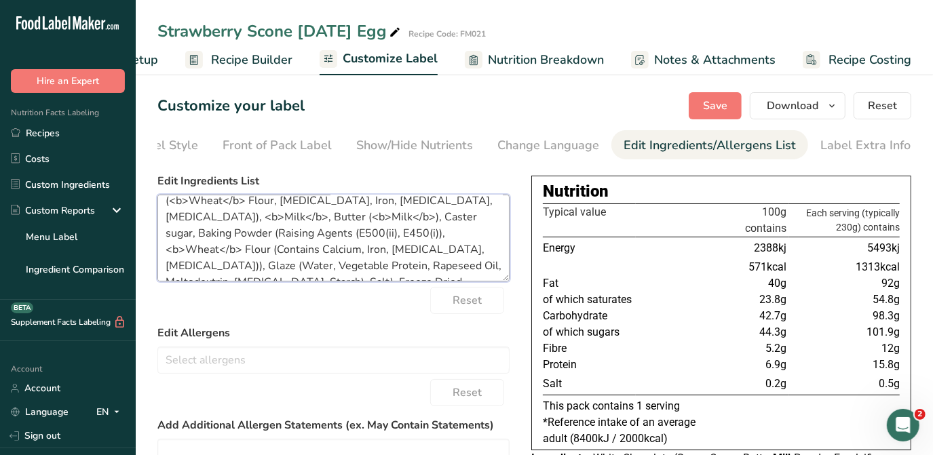
click at [418, 270] on textarea "White Chocolate (Sugar, Cocoa Butter, <b>Milk</b> Powder, Emulsifier (Sunflower…" at bounding box center [333, 238] width 352 height 87
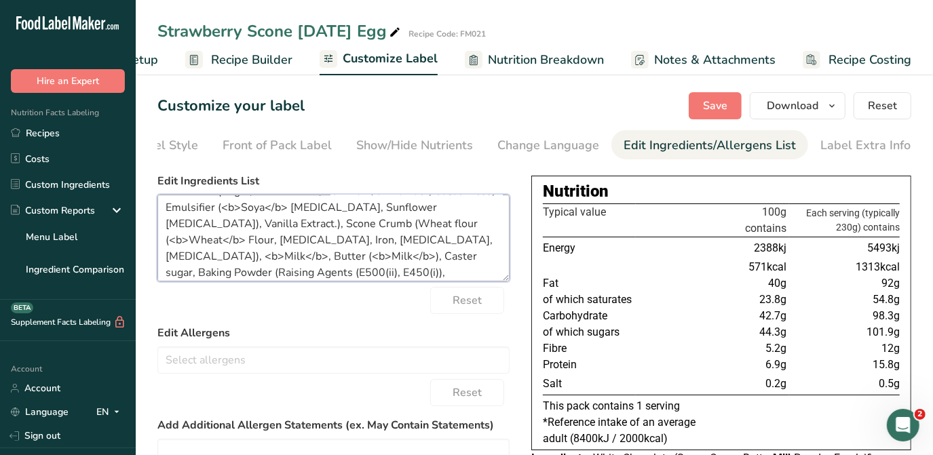
scroll to position [30, 0]
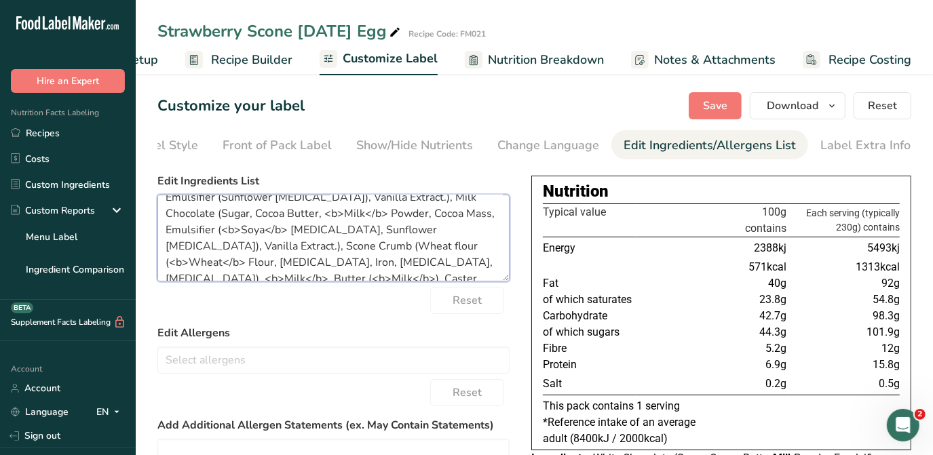
click at [201, 248] on textarea "White Chocolate (Sugar, Cocoa Butter, <b>Milk</b> Powder, Emulsifier (Sunflower…" at bounding box center [333, 238] width 352 height 87
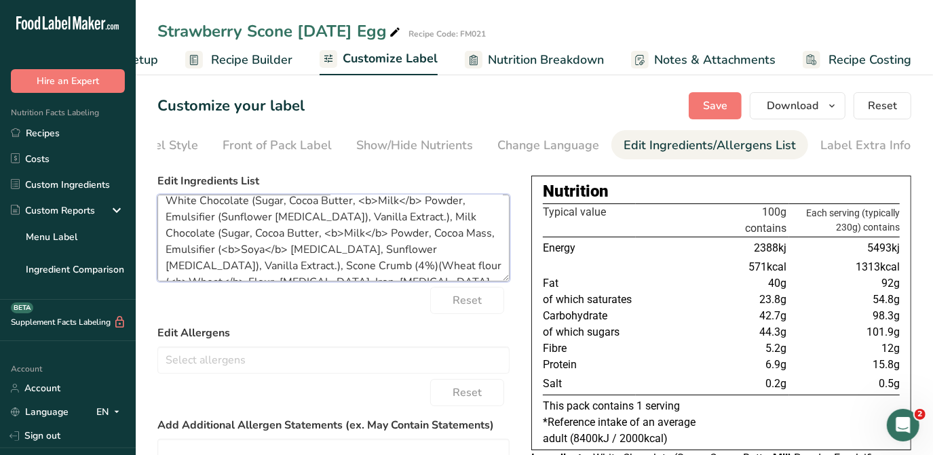
scroll to position [0, 0]
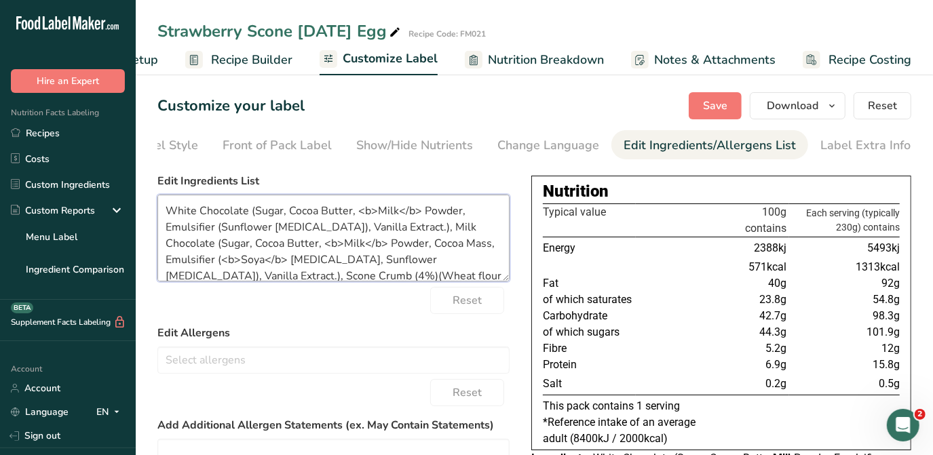
click at [246, 210] on textarea "White Chocolate (Sugar, Cocoa Butter, <b>Milk</b> Powder, Emulsifier (Sunflower…" at bounding box center [333, 238] width 352 height 87
click at [216, 246] on textarea "White Chocolate (47%) (Sugar, Cocoa Butter, <b>Milk</b> Powder, Emulsifier (Sun…" at bounding box center [333, 238] width 352 height 87
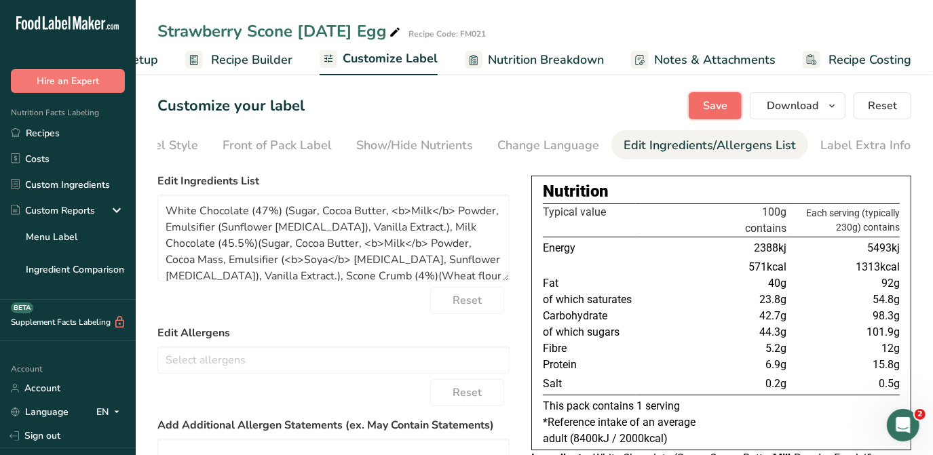
click at [720, 105] on span "Save" at bounding box center [715, 106] width 24 height 16
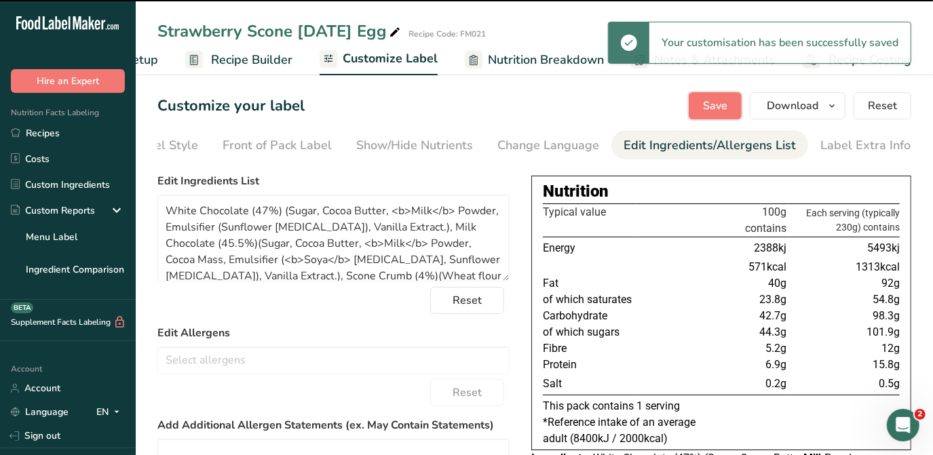
scroll to position [187, 0]
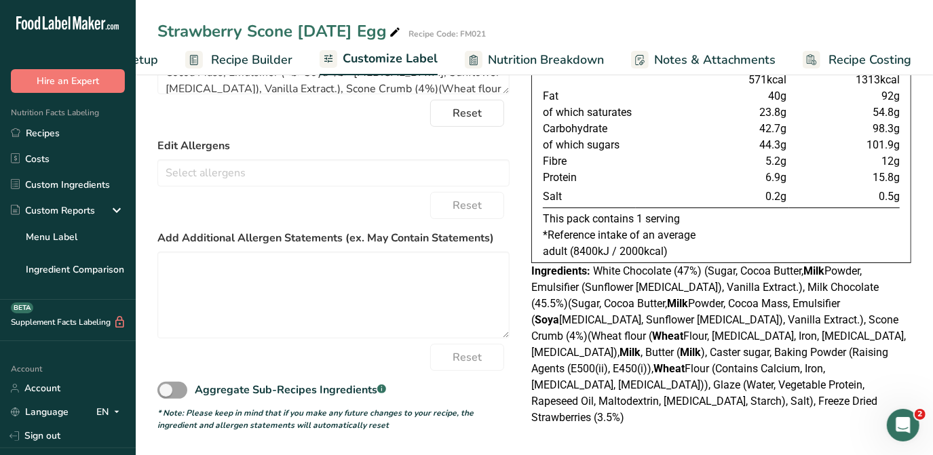
click at [642, 280] on div "Ingredients: White Chocolate (47%) (Sugar, Cocoa Butter, Milk Powder, Emulsifie…" at bounding box center [721, 344] width 380 height 163
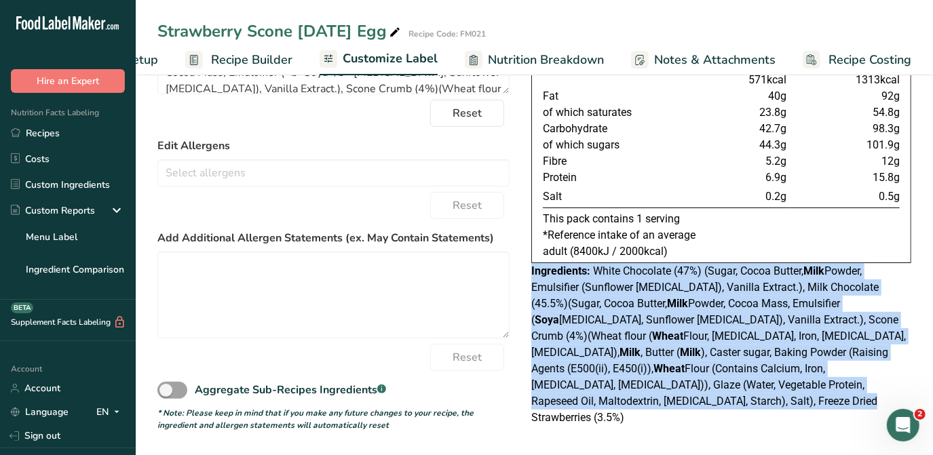
drag, startPoint x: 532, startPoint y: 272, endPoint x: 907, endPoint y: 397, distance: 395.3
click at [907, 397] on div "Nutrition Typical value 100g contains Each serving (typically 230g) contains En…" at bounding box center [721, 207] width 380 height 454
copy div "Ingredients: White Chocolate (47%) (Sugar, Cocoa Butter, Milk Powder, Emulsifie…"
click at [556, 277] on span "Ingredients:" at bounding box center [560, 271] width 59 height 13
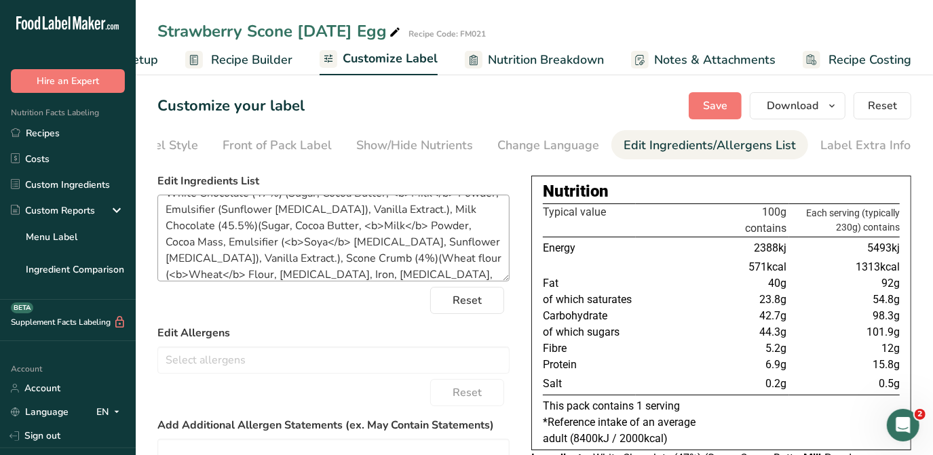
scroll to position [0, 0]
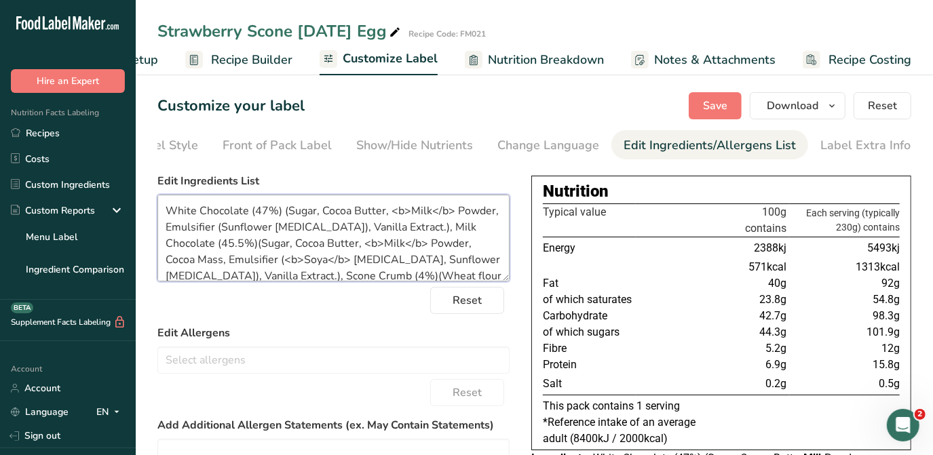
click at [240, 279] on textarea "White Chocolate (47%) (Sugar, Cocoa Butter, <b>Milk</b> Powder, Emulsifier (Sun…" at bounding box center [333, 238] width 352 height 87
type textarea "White Chocolate (47%) (Sugar, Cocoa Butter, <b>Milk</b> Powder, Emulsifier (Sun…"
click at [714, 106] on span "Save" at bounding box center [715, 106] width 24 height 16
